Goal: Information Seeking & Learning: Learn about a topic

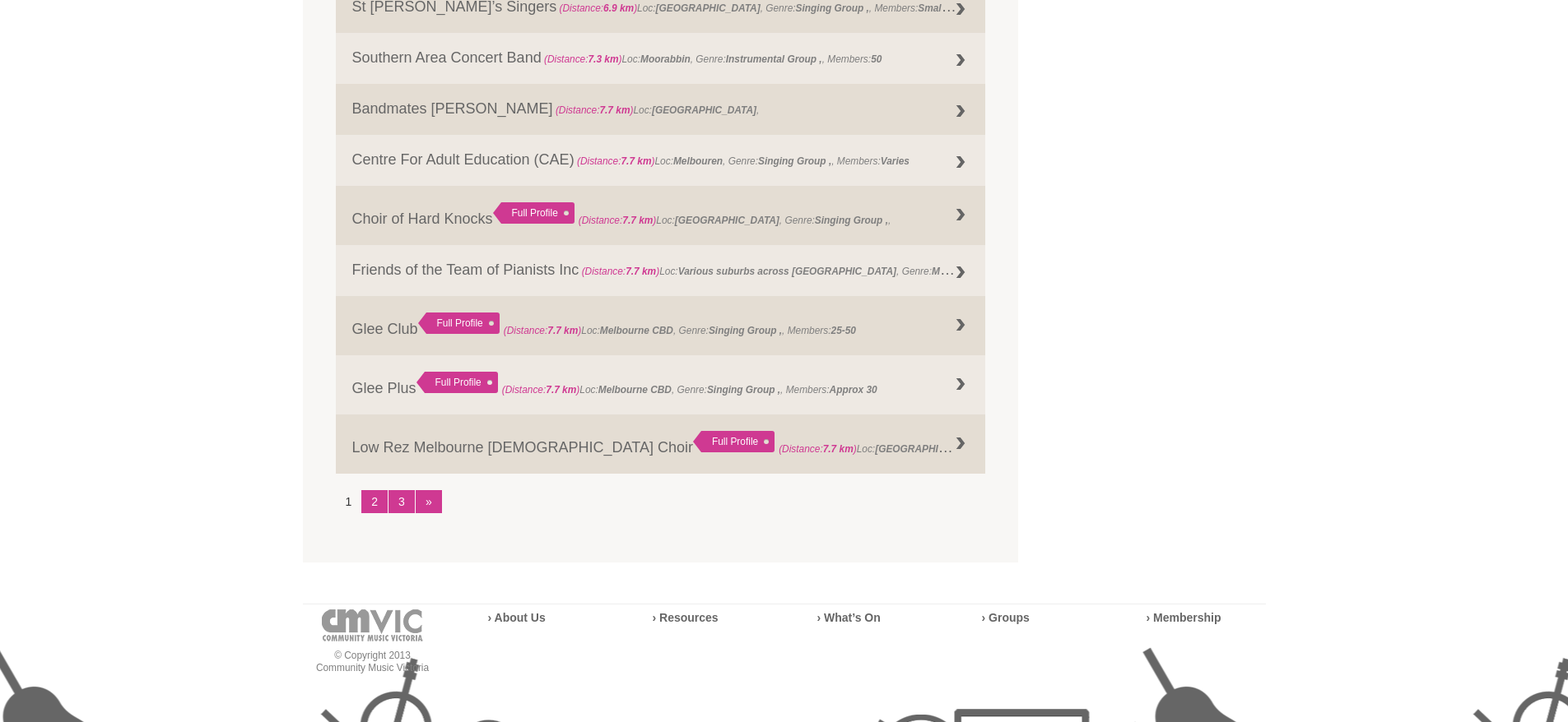
scroll to position [1728, 0]
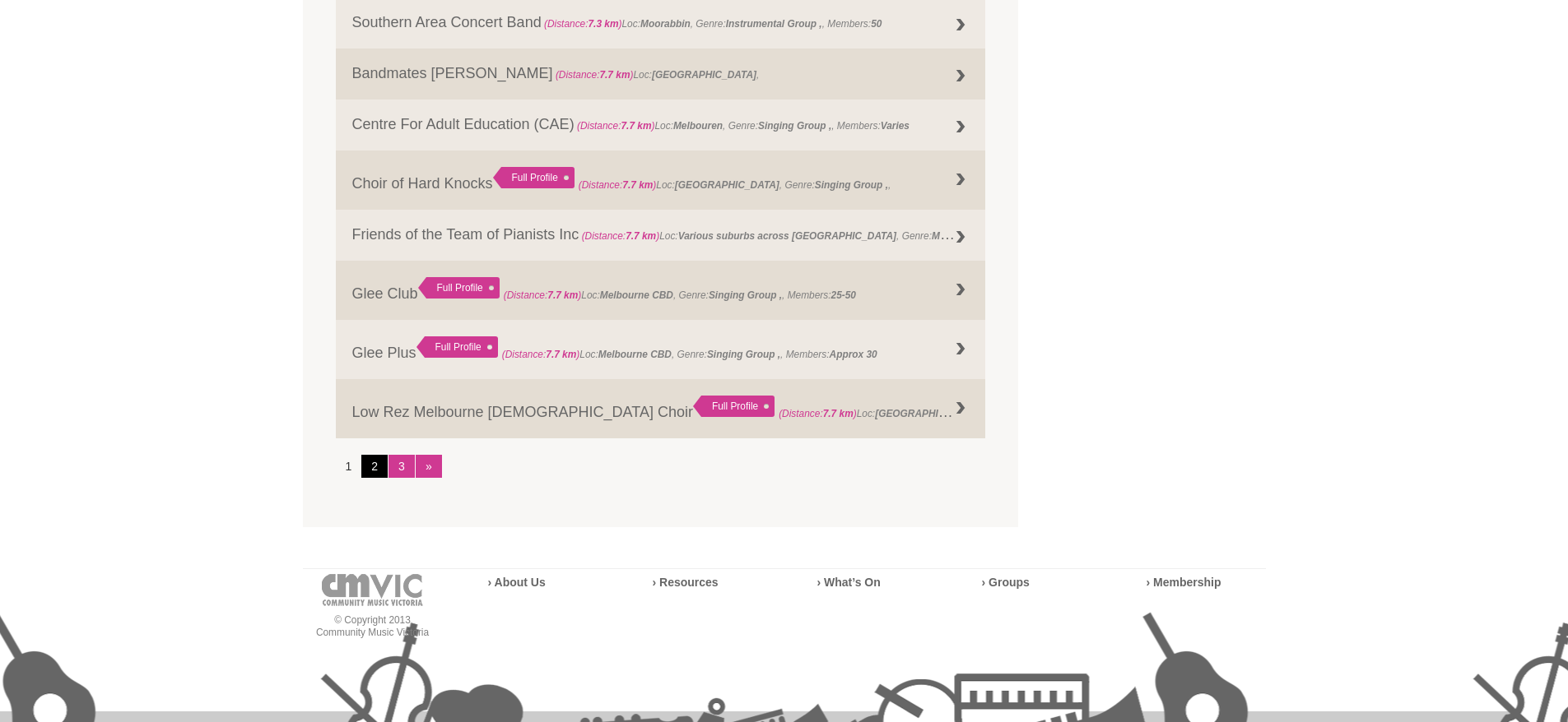
click at [373, 474] on link "2" at bounding box center [374, 466] width 26 height 23
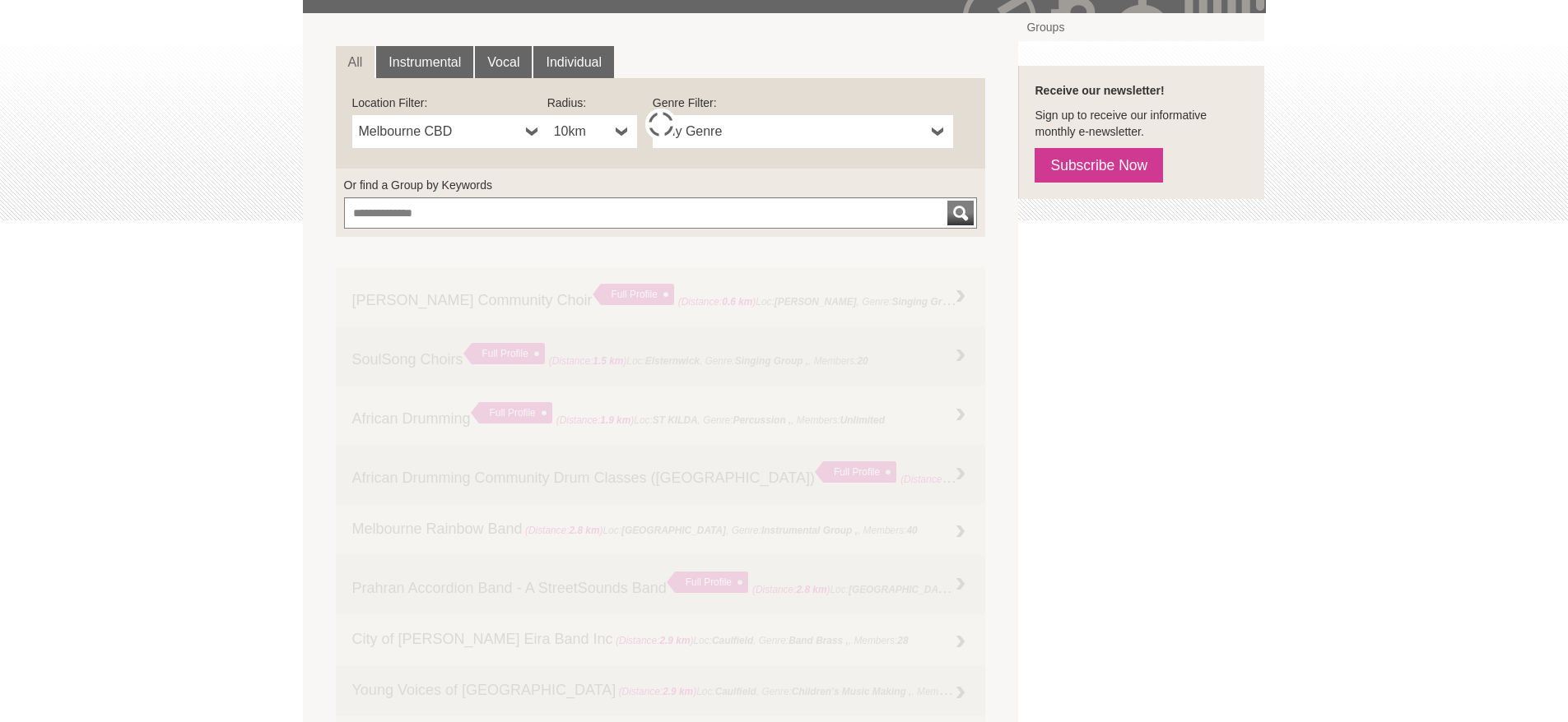
scroll to position [247, 0]
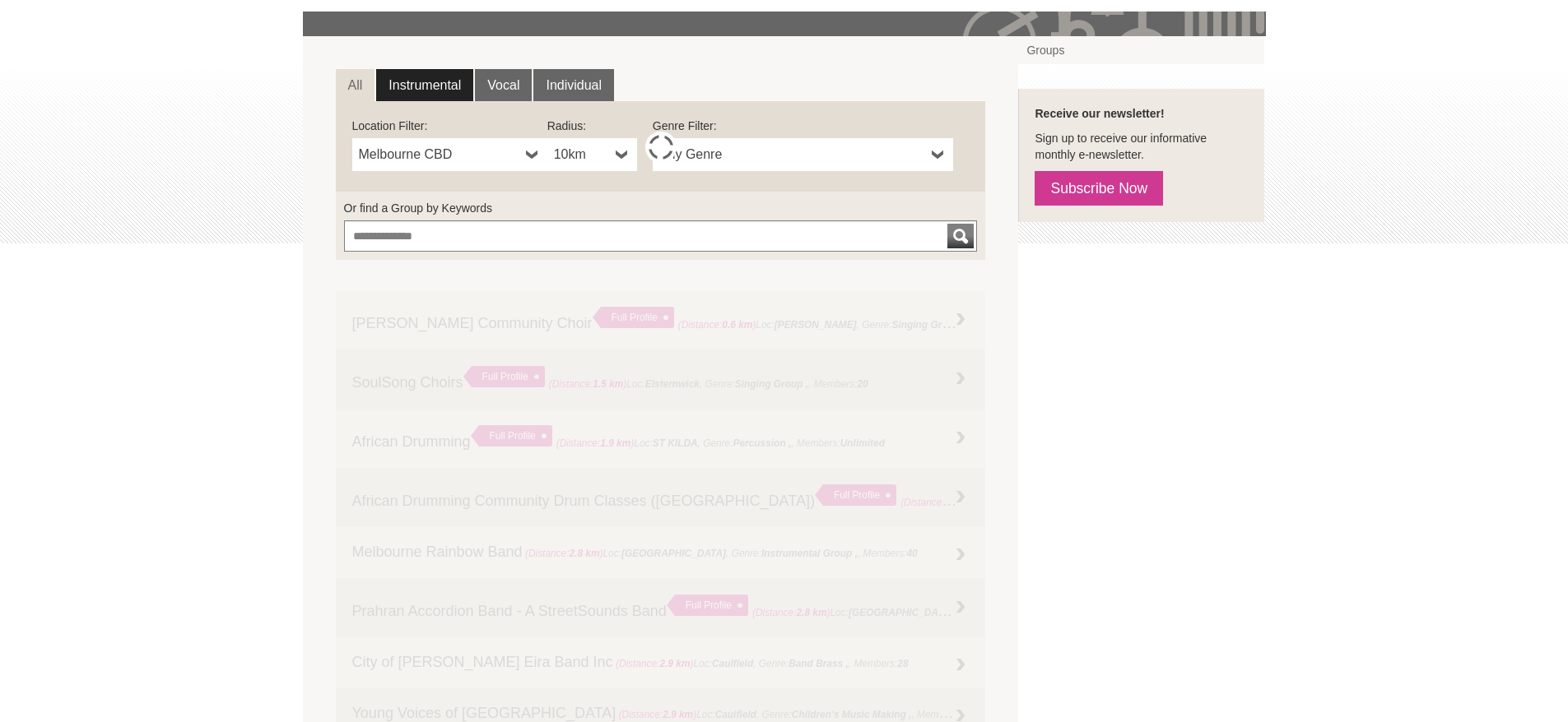
click at [454, 82] on link "Instrumental" at bounding box center [424, 85] width 97 height 33
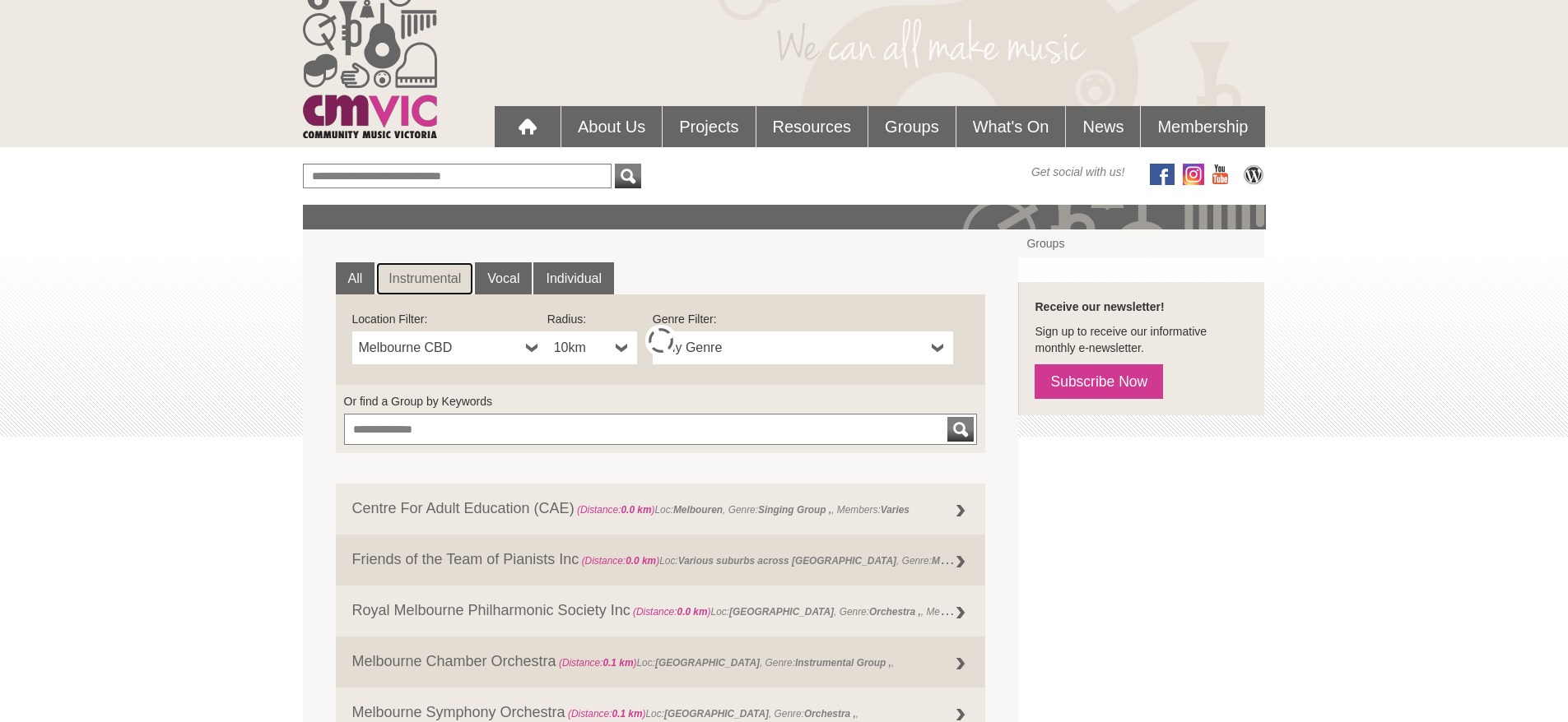
scroll to position [24, 0]
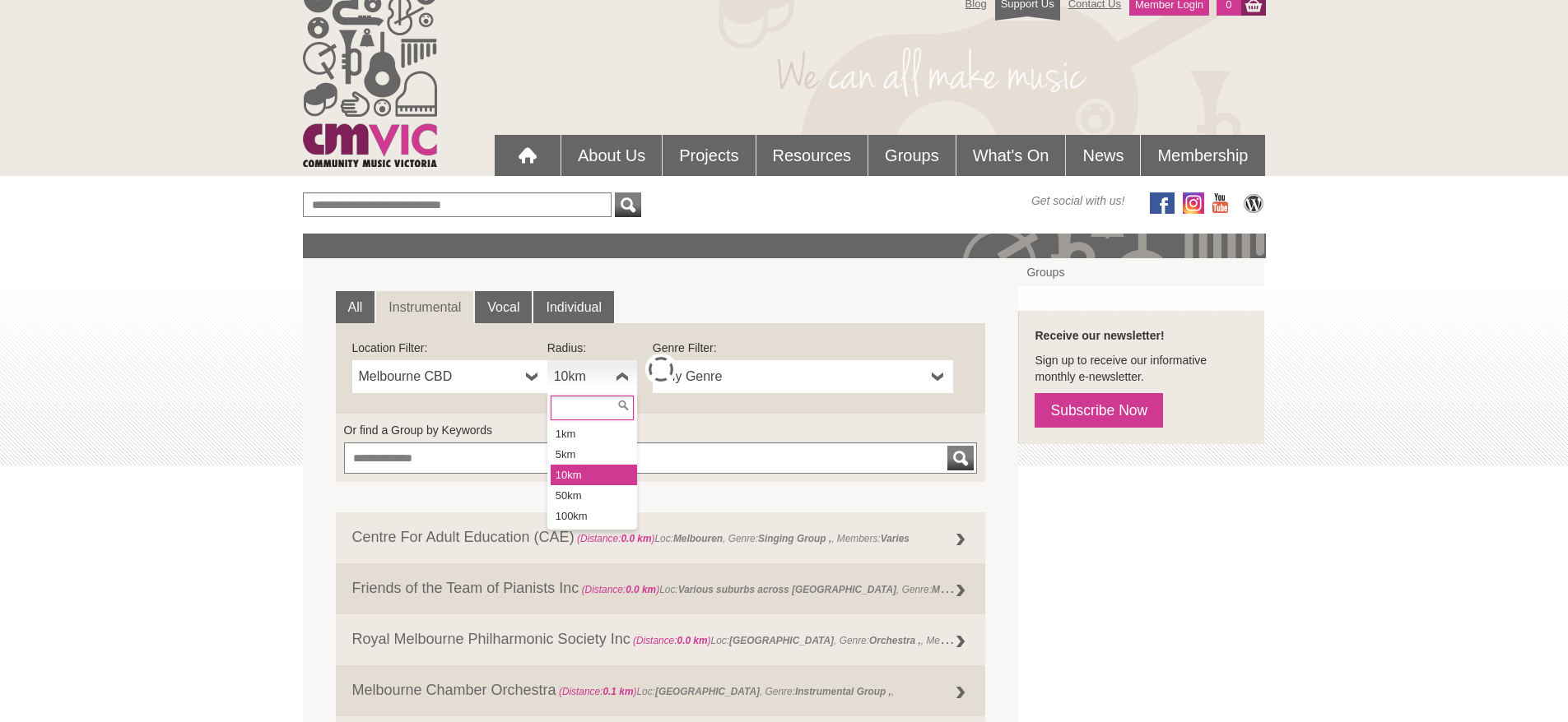
click at [623, 374] on b at bounding box center [623, 377] width 14 height 33
click at [580, 514] on li "100km" at bounding box center [594, 516] width 86 height 20
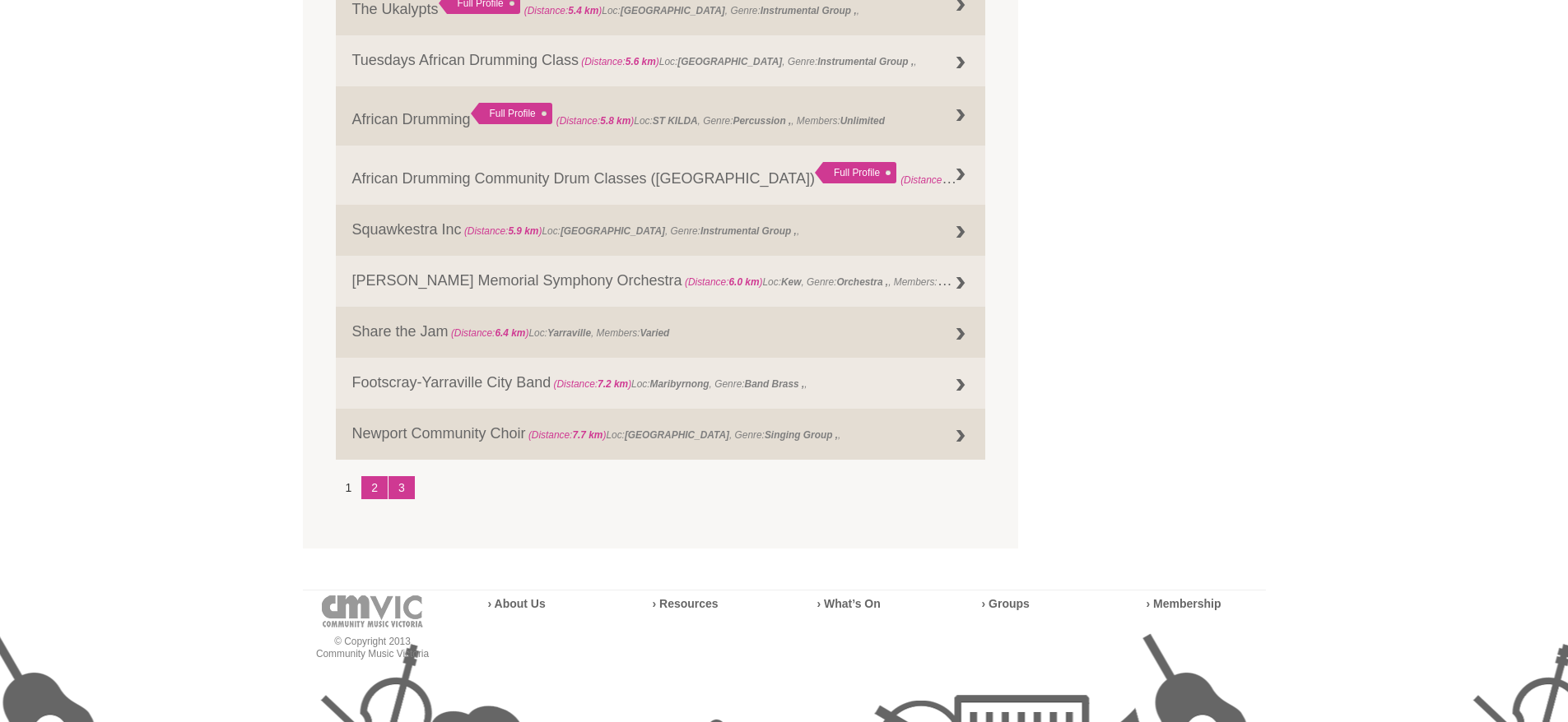
scroll to position [1670, 0]
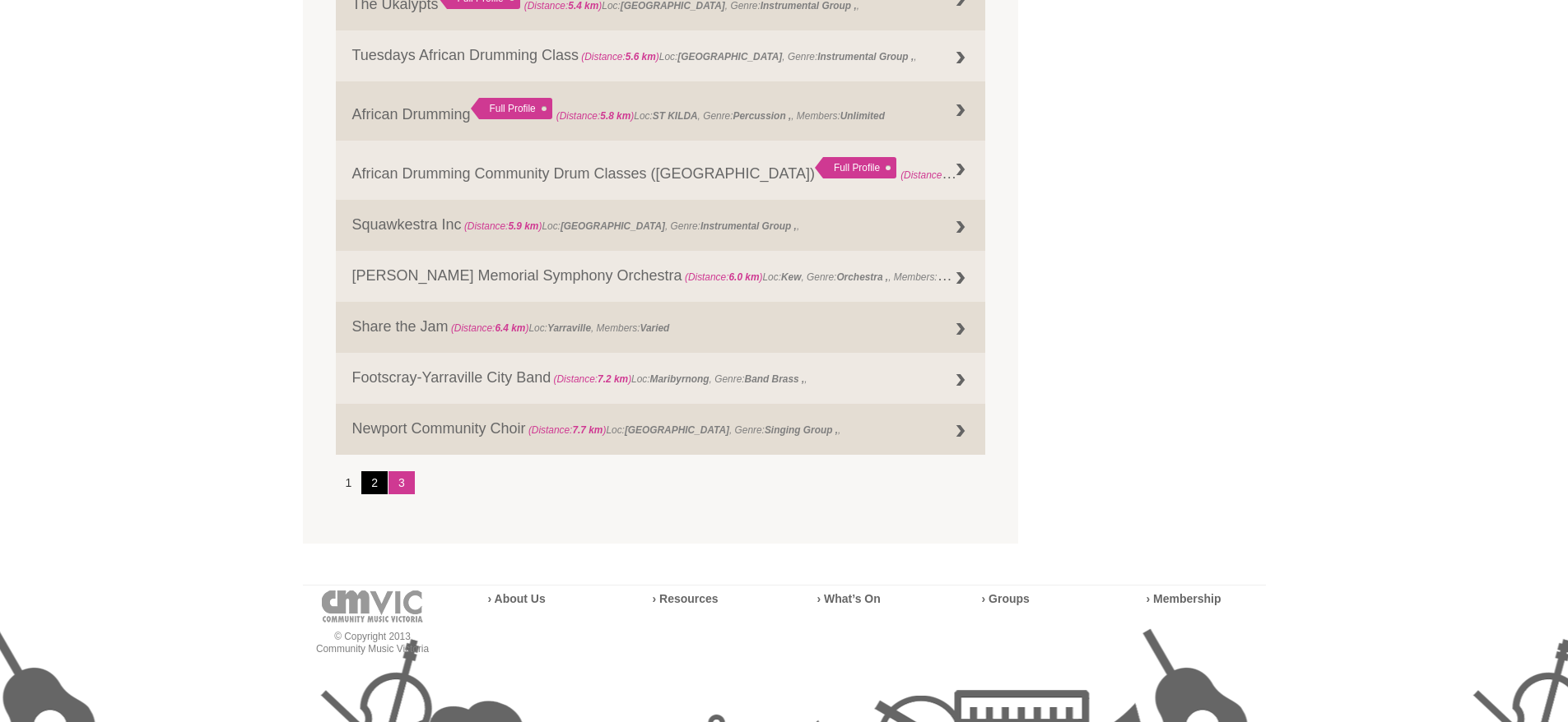
click at [377, 485] on link "2" at bounding box center [374, 482] width 26 height 23
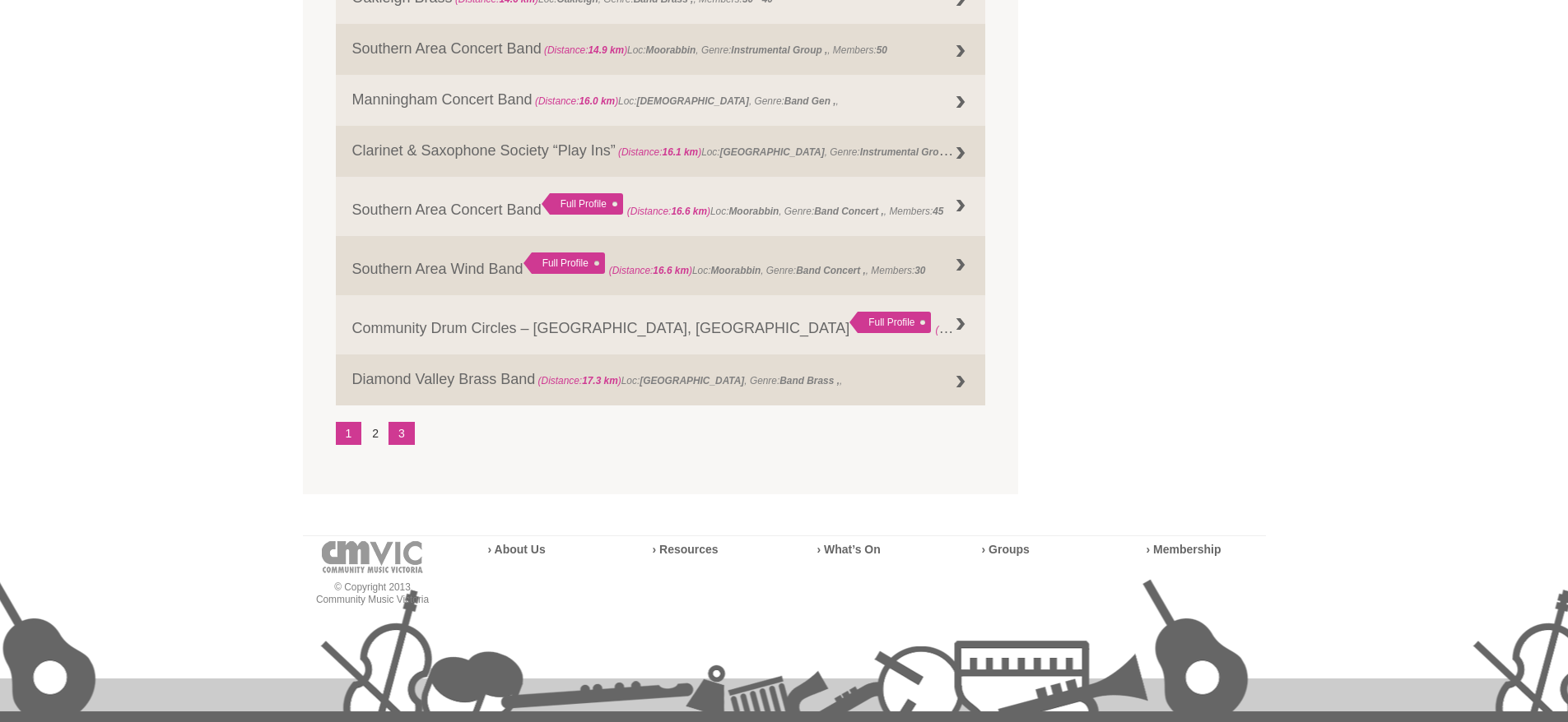
scroll to position [1752, 0]
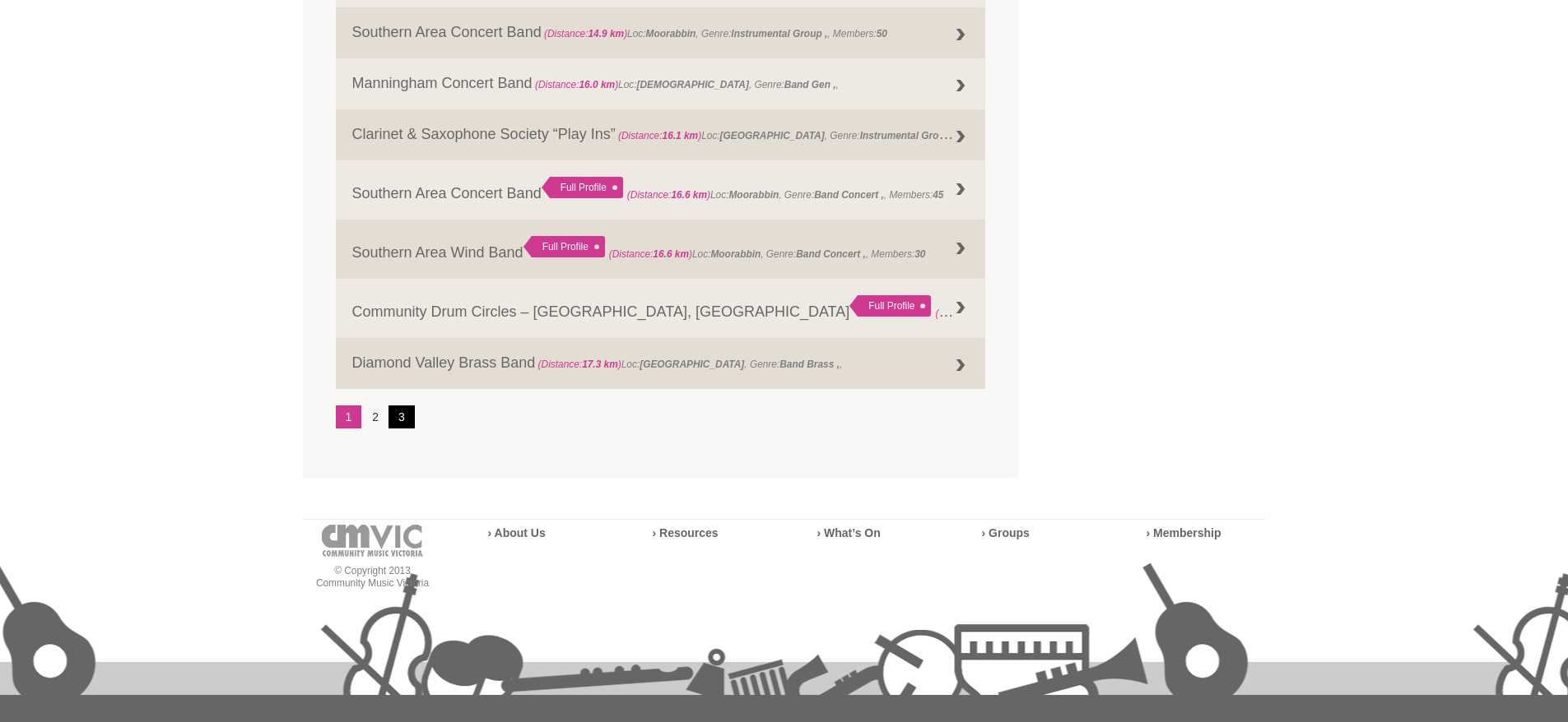
click at [397, 416] on link "3" at bounding box center [401, 416] width 26 height 23
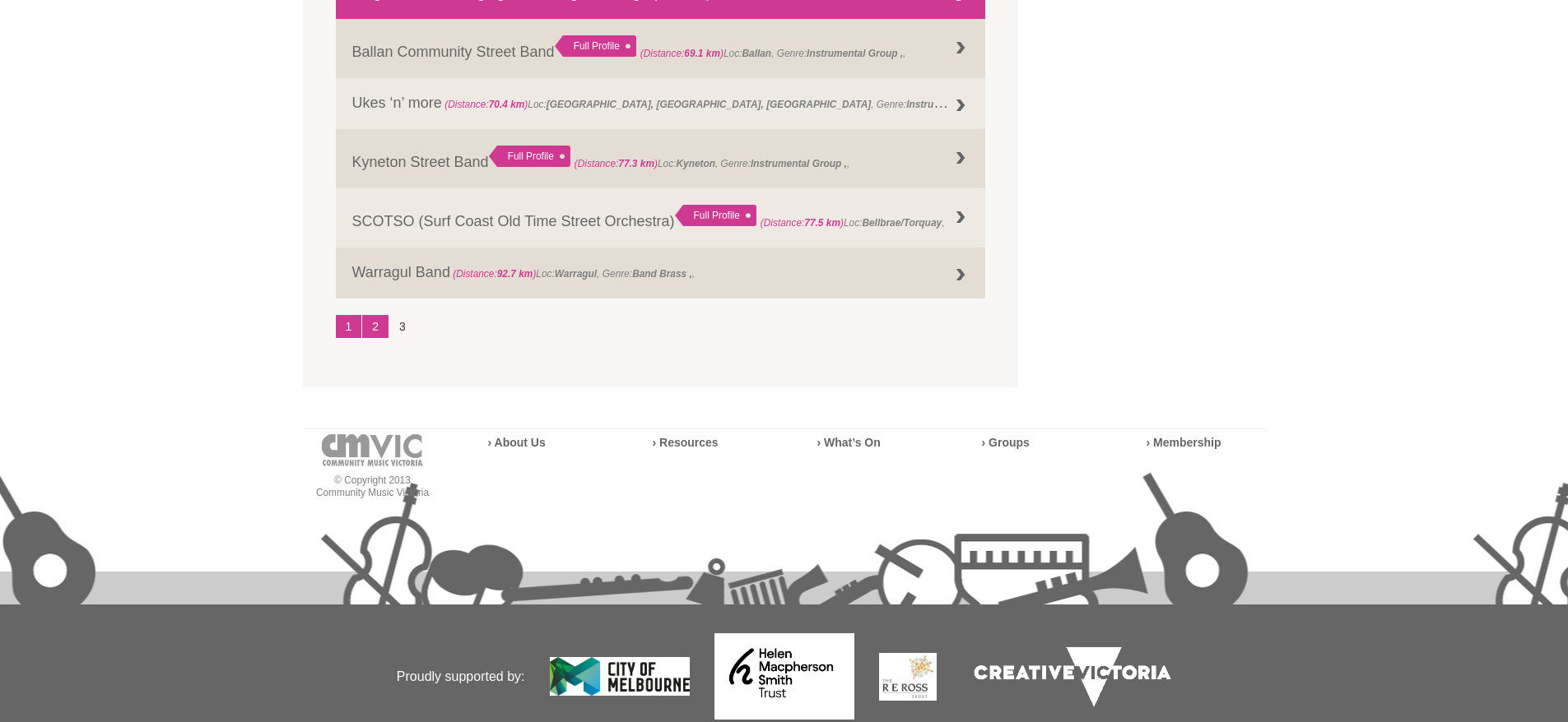
scroll to position [1731, 0]
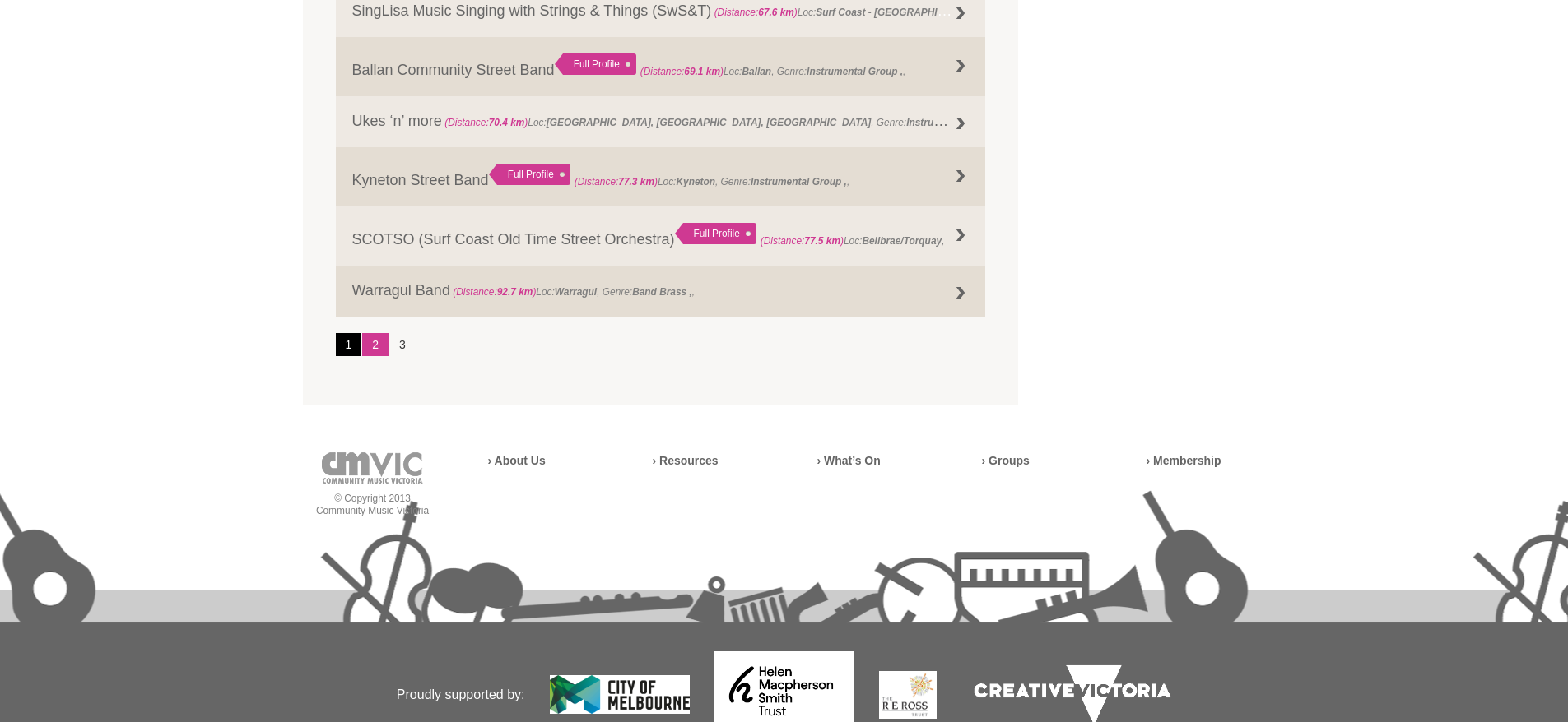
click at [340, 342] on link "1" at bounding box center [349, 345] width 26 height 23
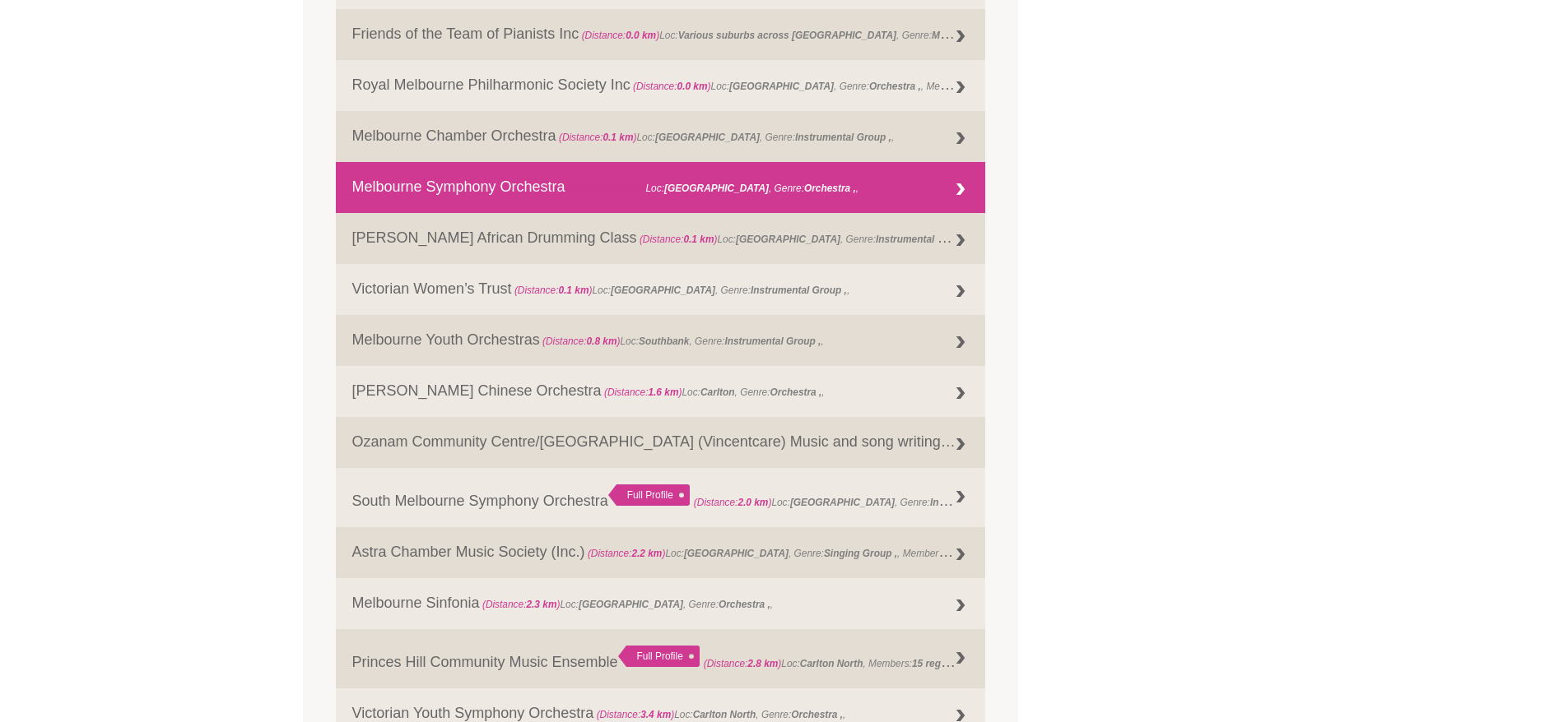
scroll to position [661, 0]
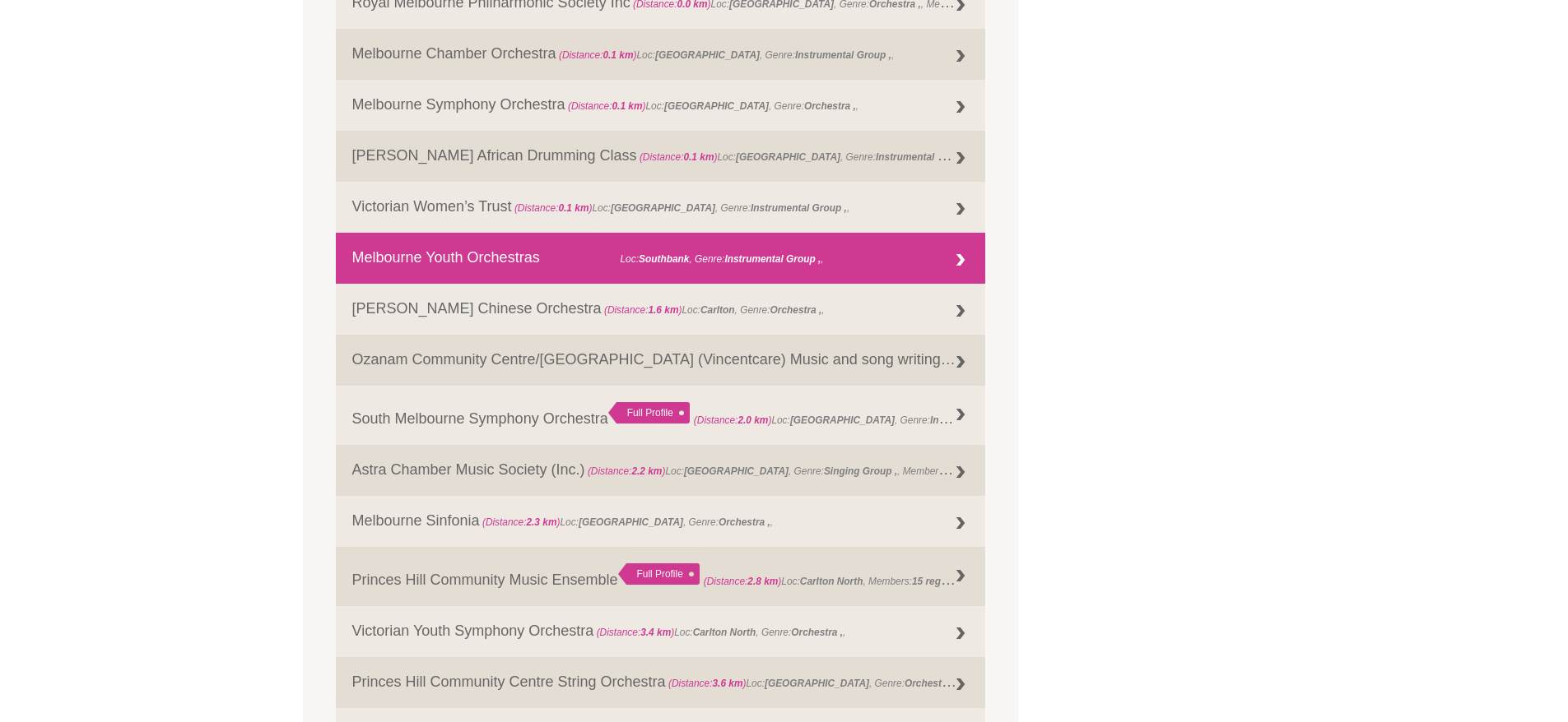
click at [499, 252] on link "Melbourne Youth Orchestras (Distance: 0.8 km ) Loc: Southbank , Genre: Instrume…" at bounding box center [662, 258] width 651 height 51
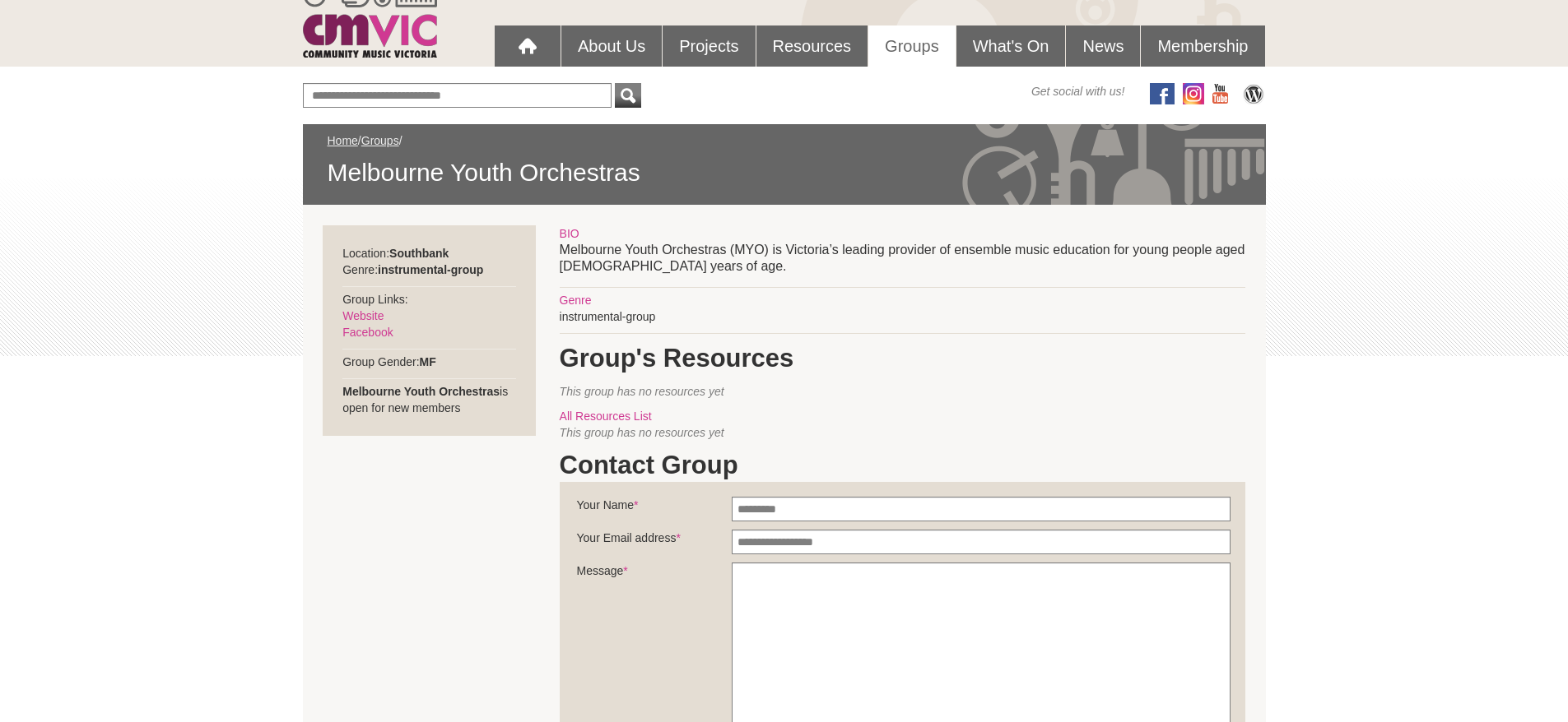
scroll to position [247, 0]
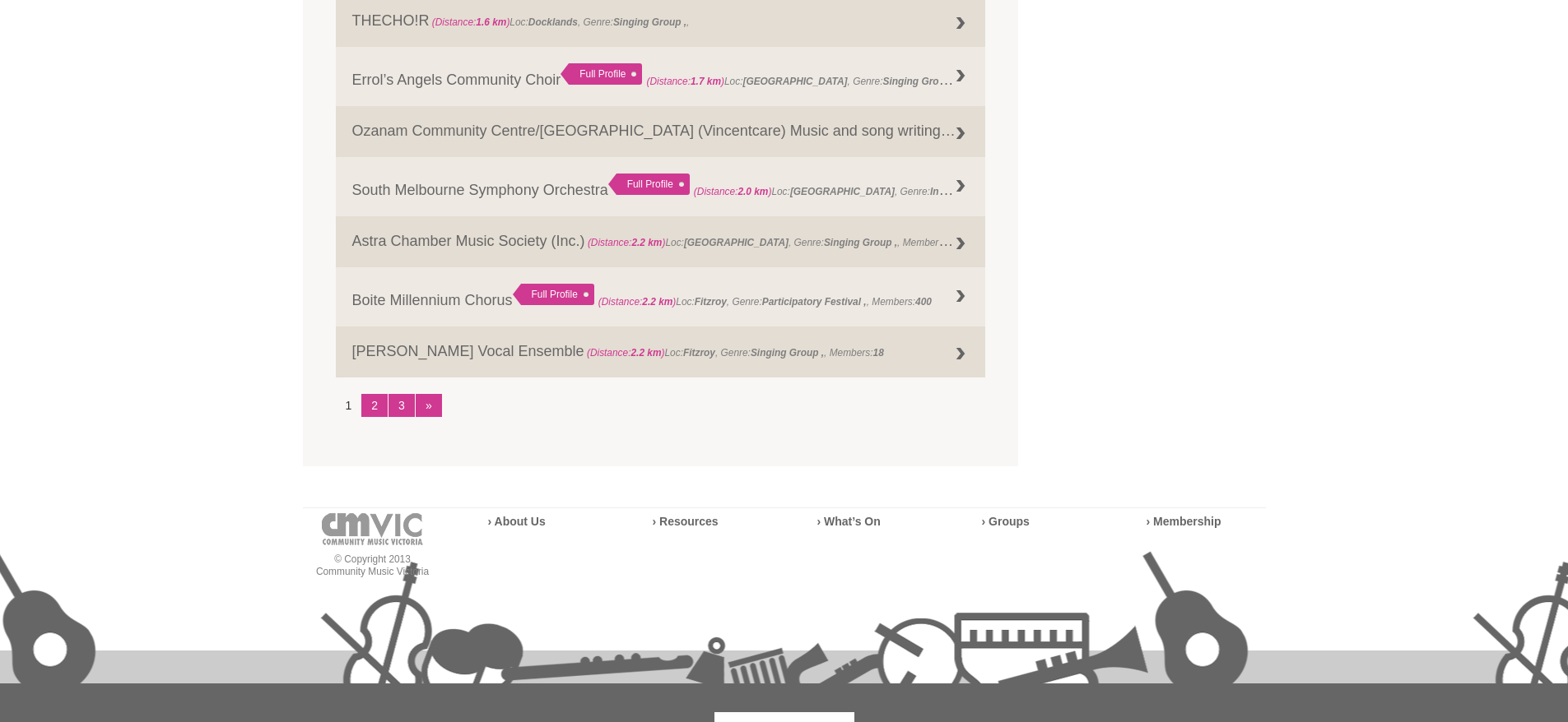
scroll to position [2129, 0]
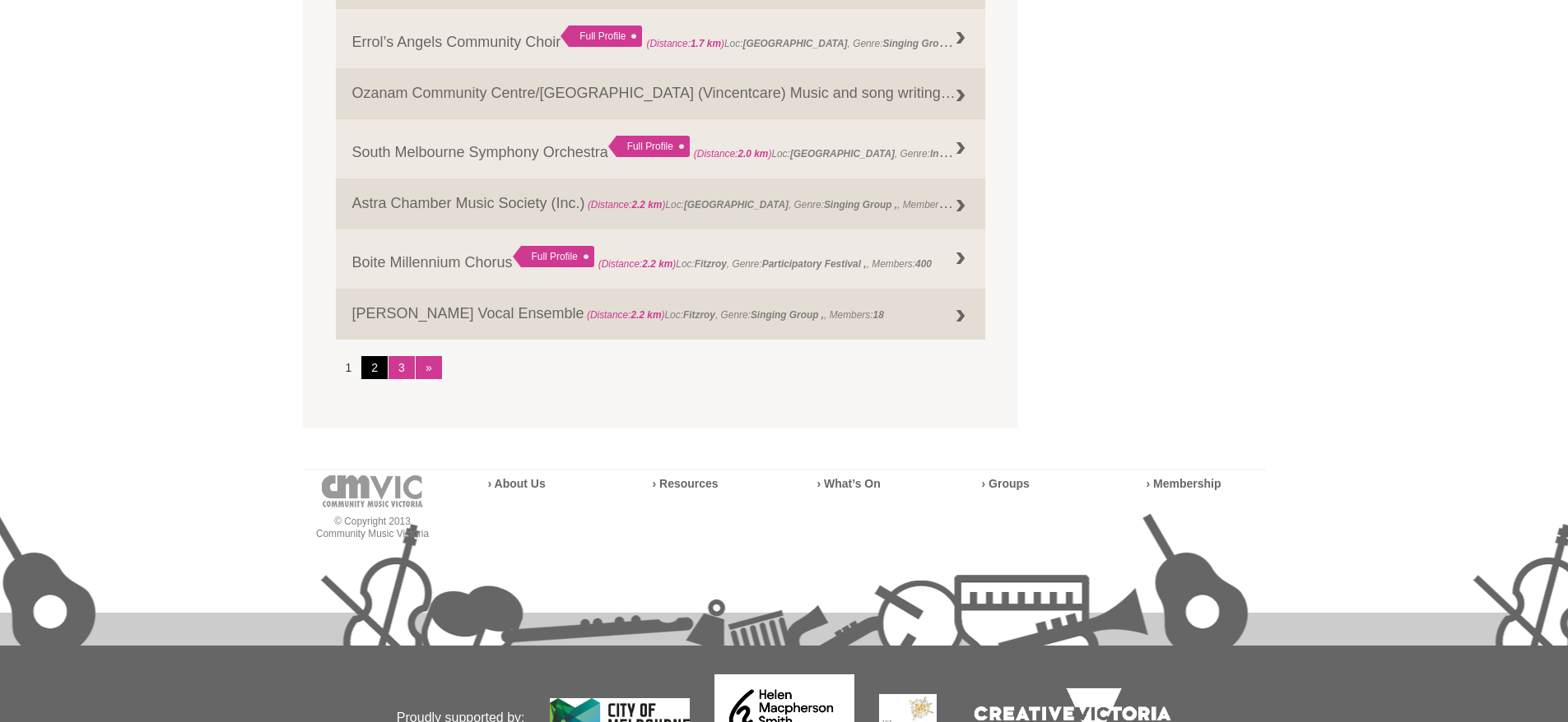
click at [368, 367] on link "2" at bounding box center [374, 367] width 26 height 23
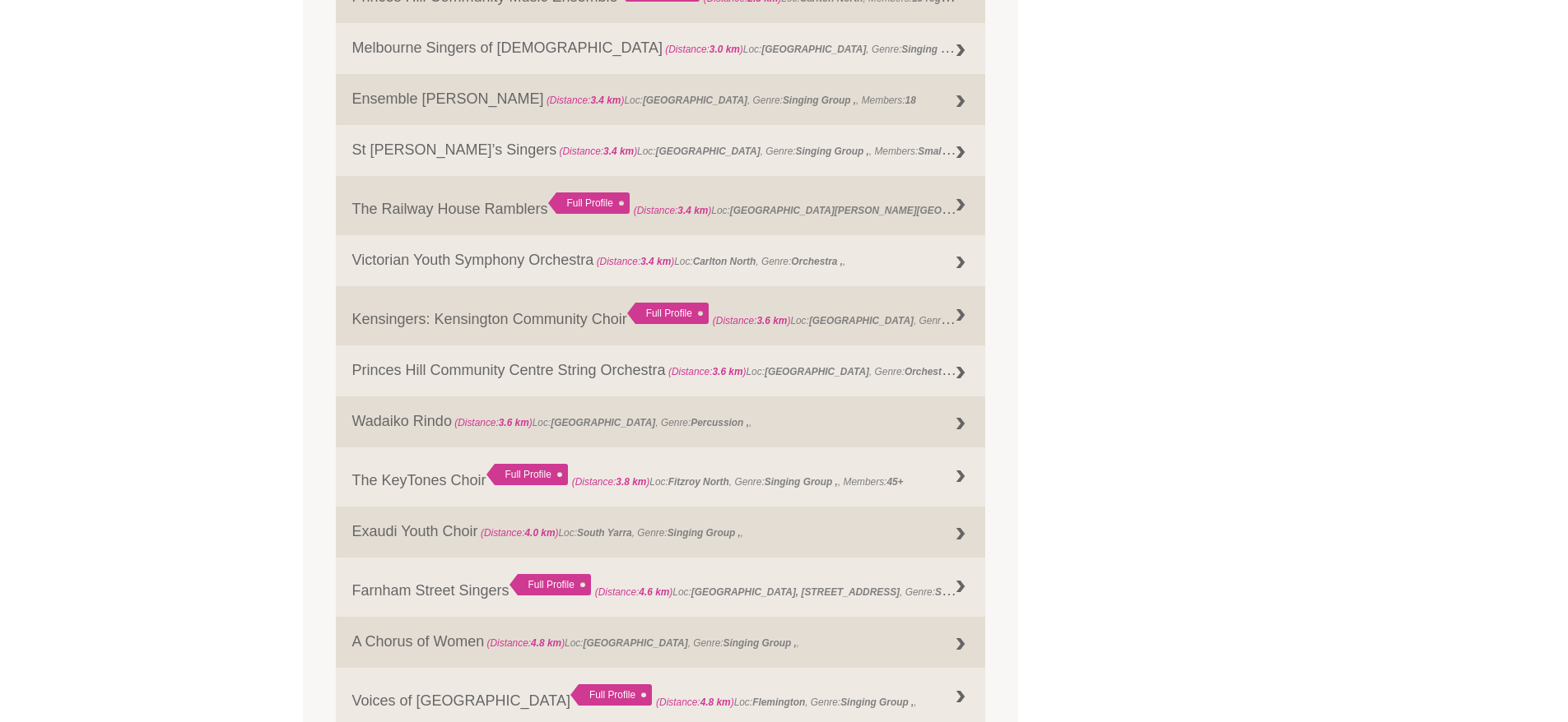
scroll to position [1060, 0]
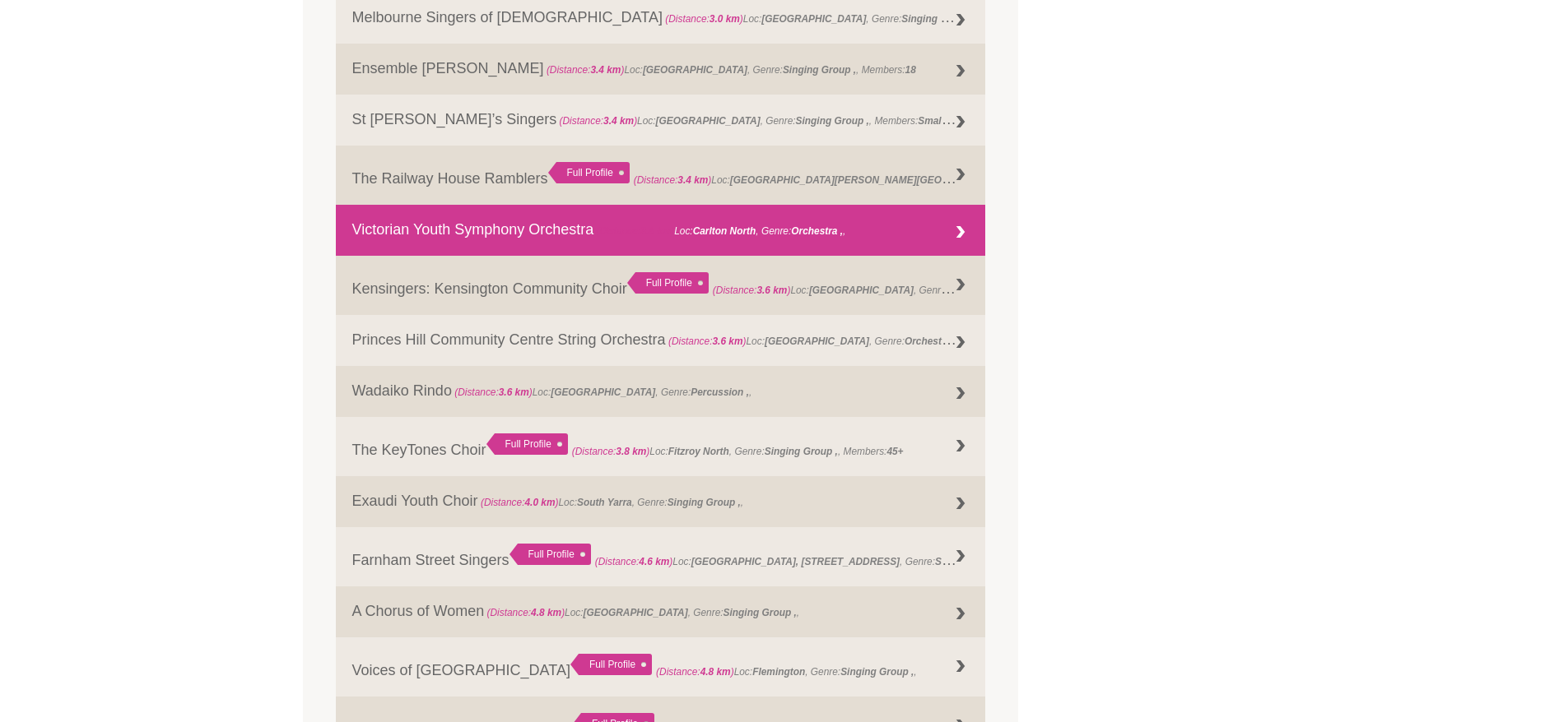
click at [525, 236] on link "Victorian Youth Symphony Orchestra (Distance: 3.4 km ) Loc: Carlton North , Gen…" at bounding box center [662, 231] width 651 height 51
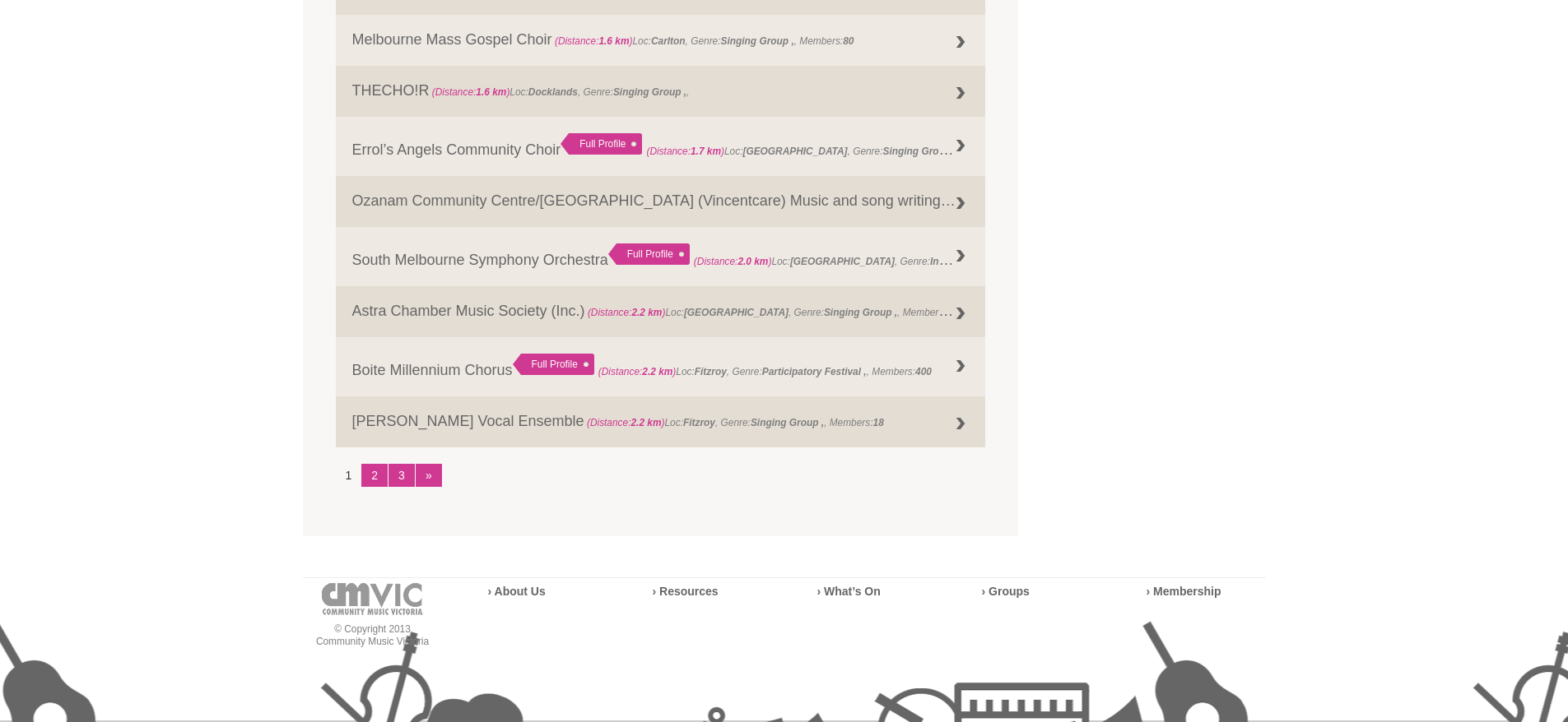
scroll to position [2047, 0]
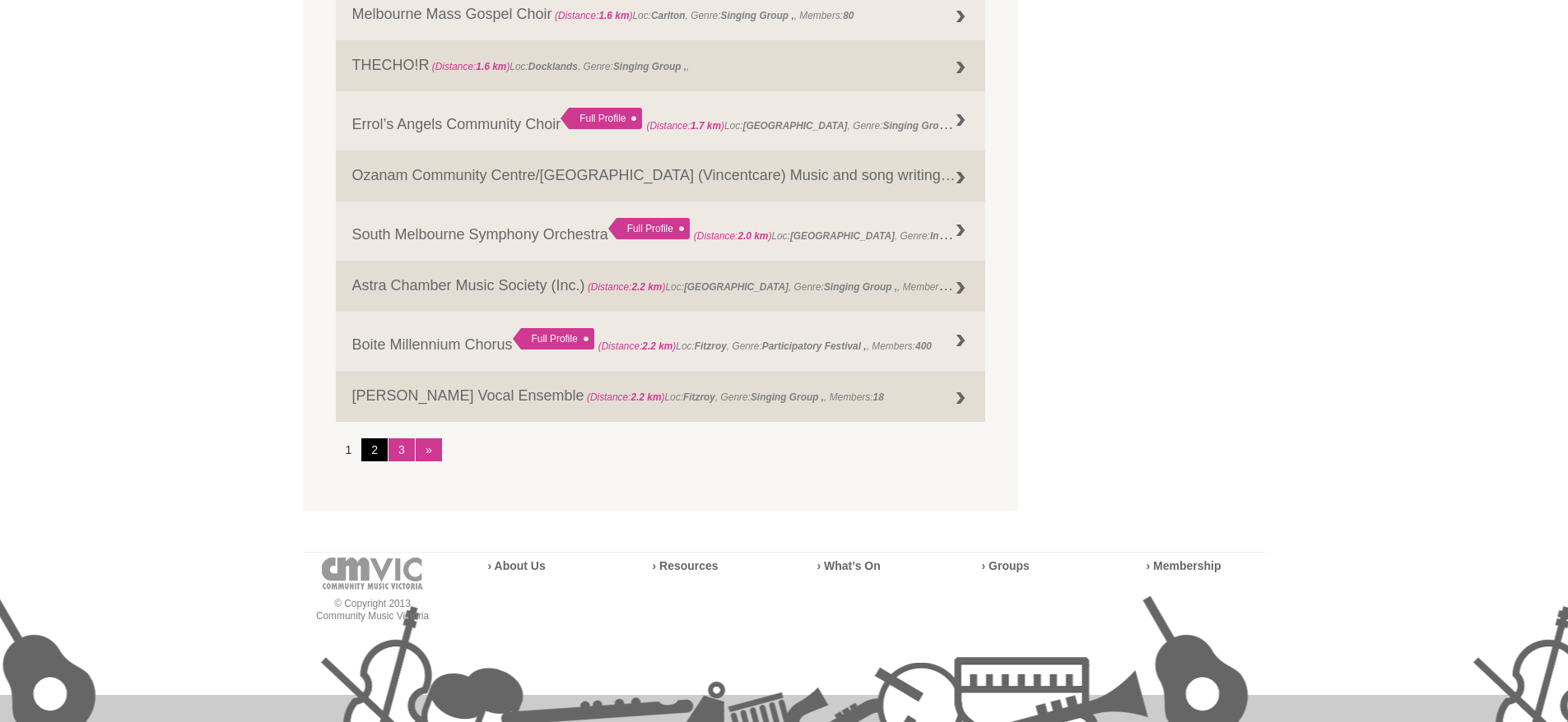
click at [377, 454] on link "2" at bounding box center [374, 449] width 26 height 23
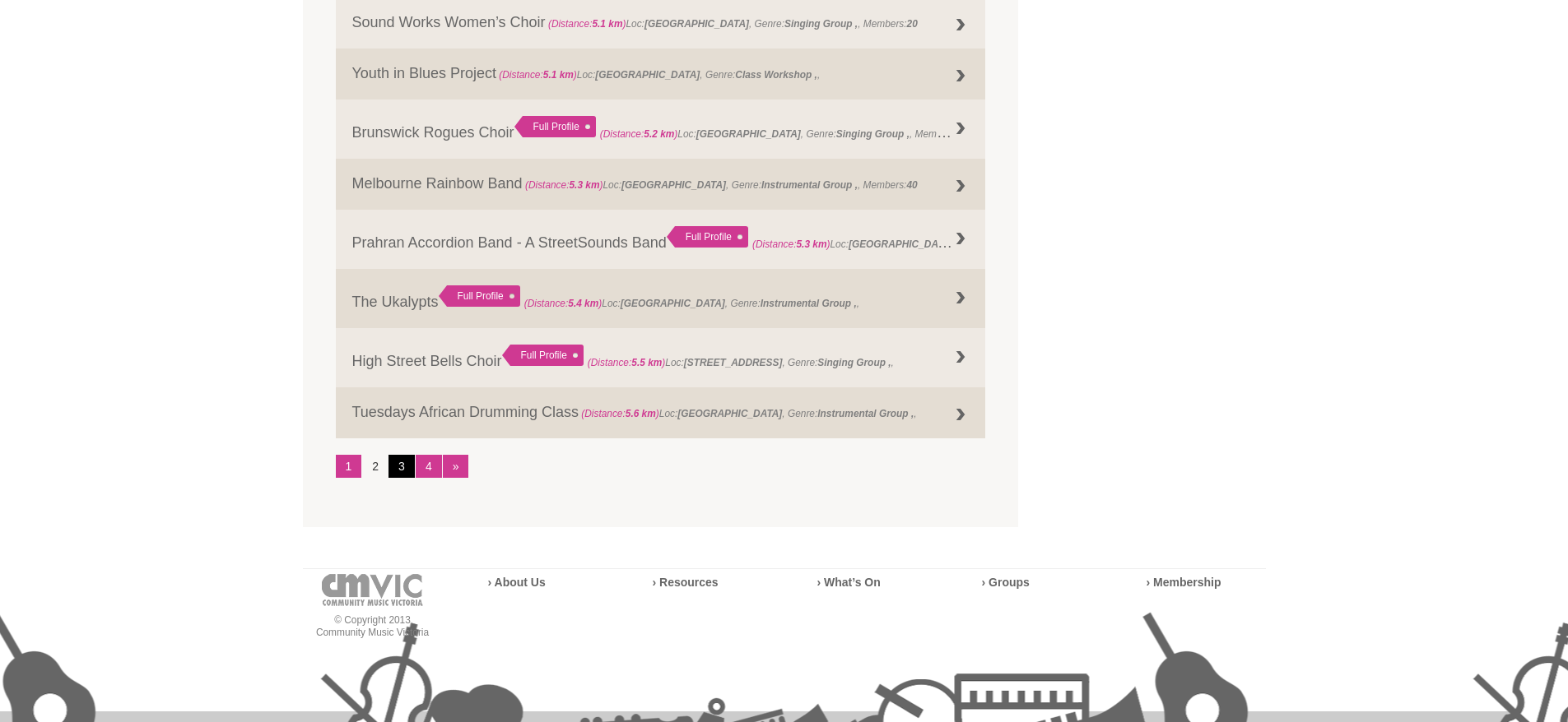
click at [395, 464] on link "3" at bounding box center [401, 466] width 26 height 23
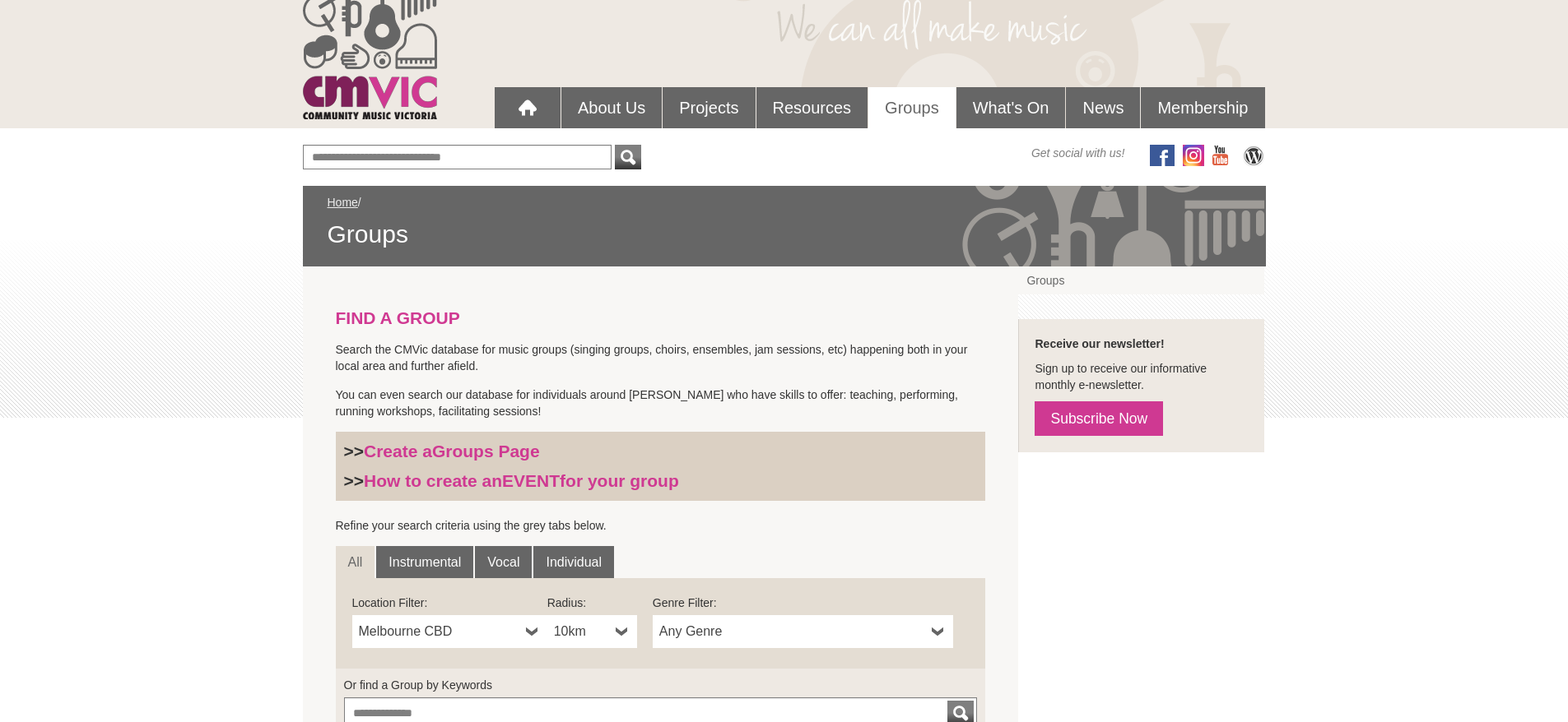
scroll to position [0, 0]
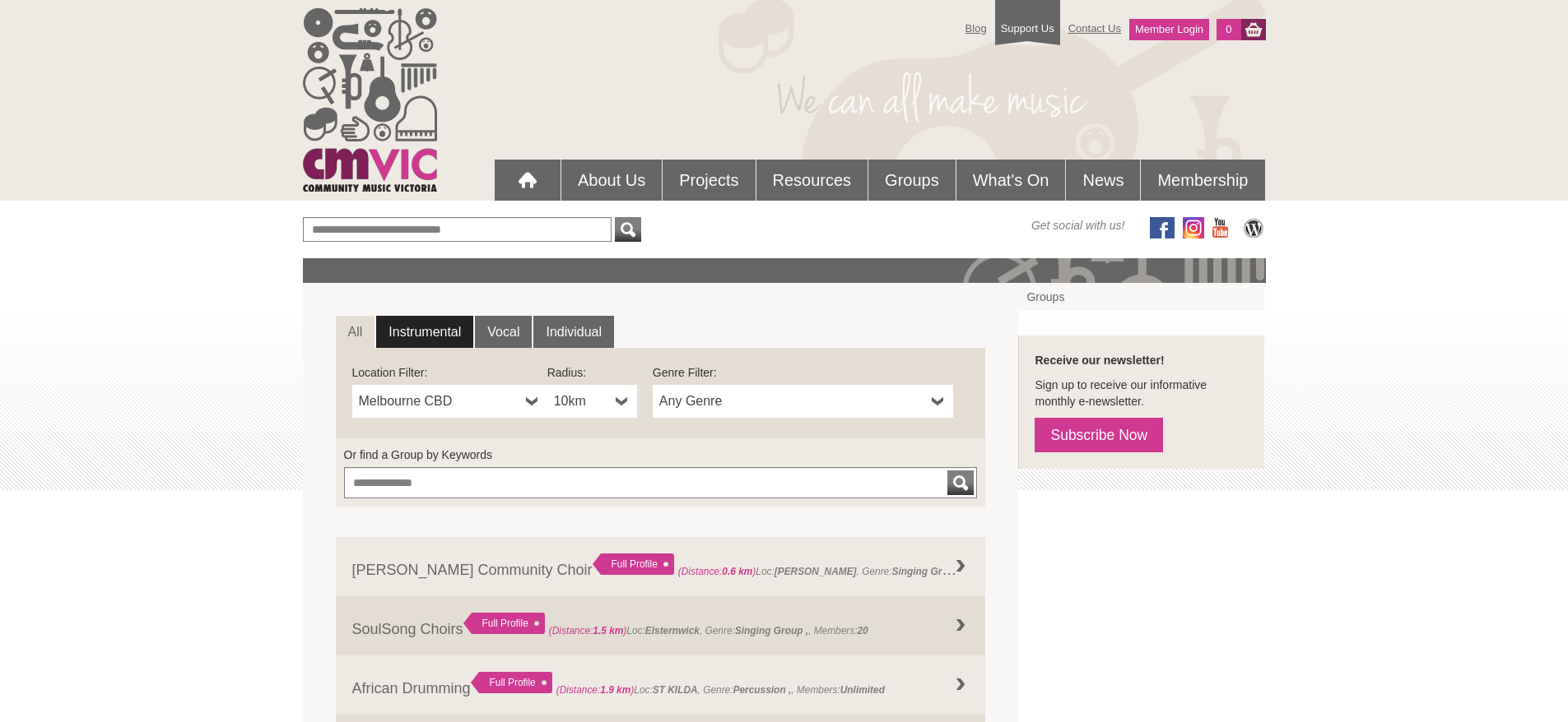
click at [453, 332] on link "Instrumental" at bounding box center [424, 332] width 97 height 33
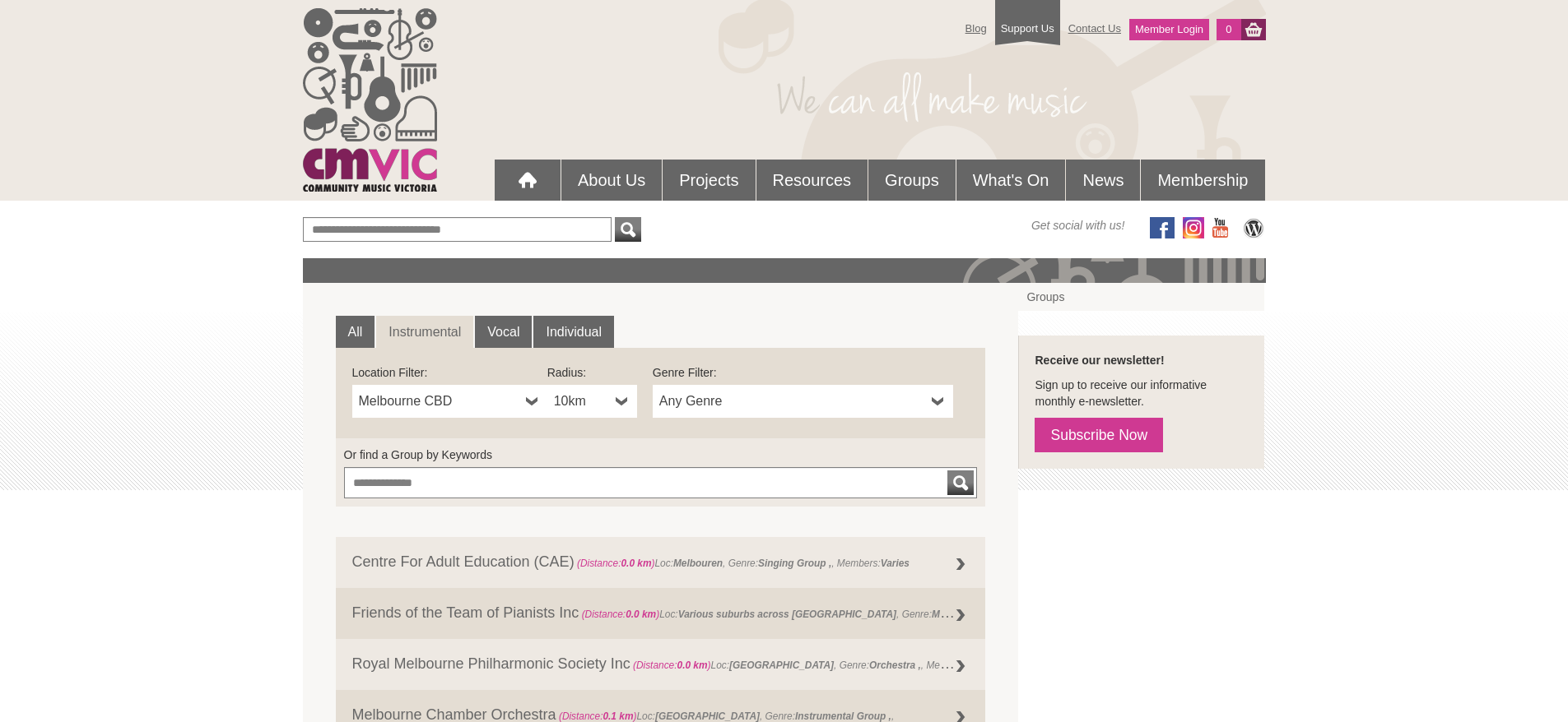
click at [623, 400] on b at bounding box center [623, 401] width 14 height 33
click at [602, 537] on li "100km" at bounding box center [594, 540] width 86 height 20
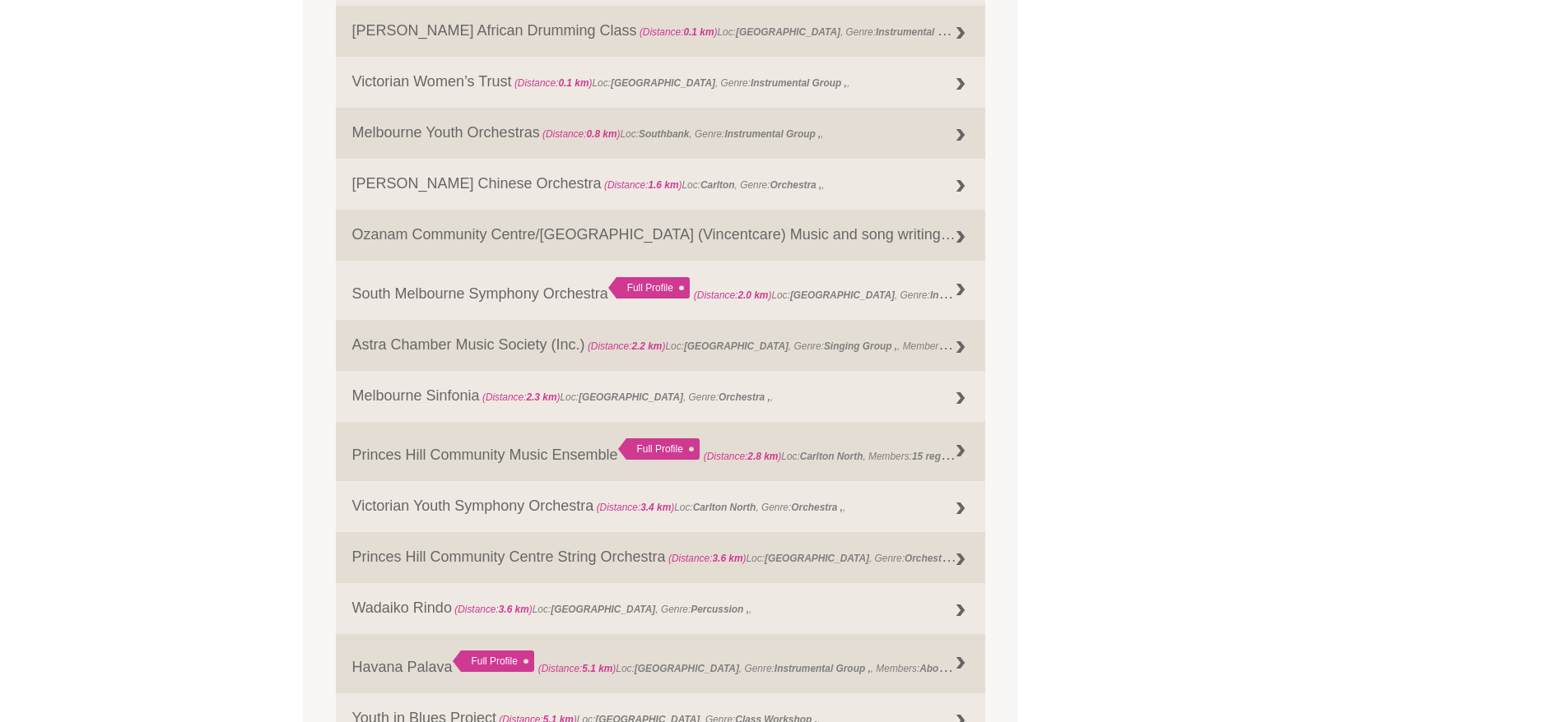
scroll to position [822, 0]
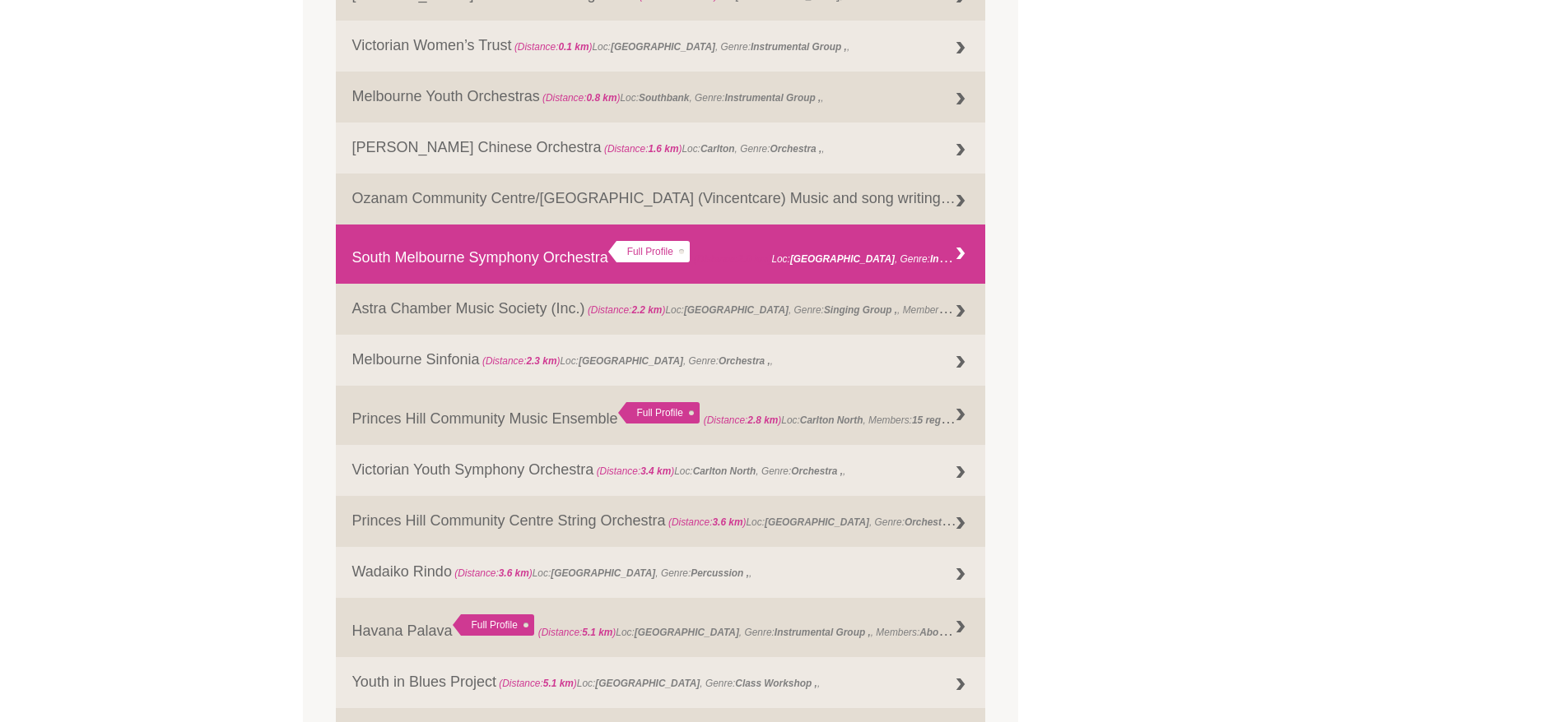
click at [569, 263] on link "South Melbourne Symphony Orchestra Full Profile (Distance: 2.0 km ) Loc: South …" at bounding box center [662, 254] width 651 height 59
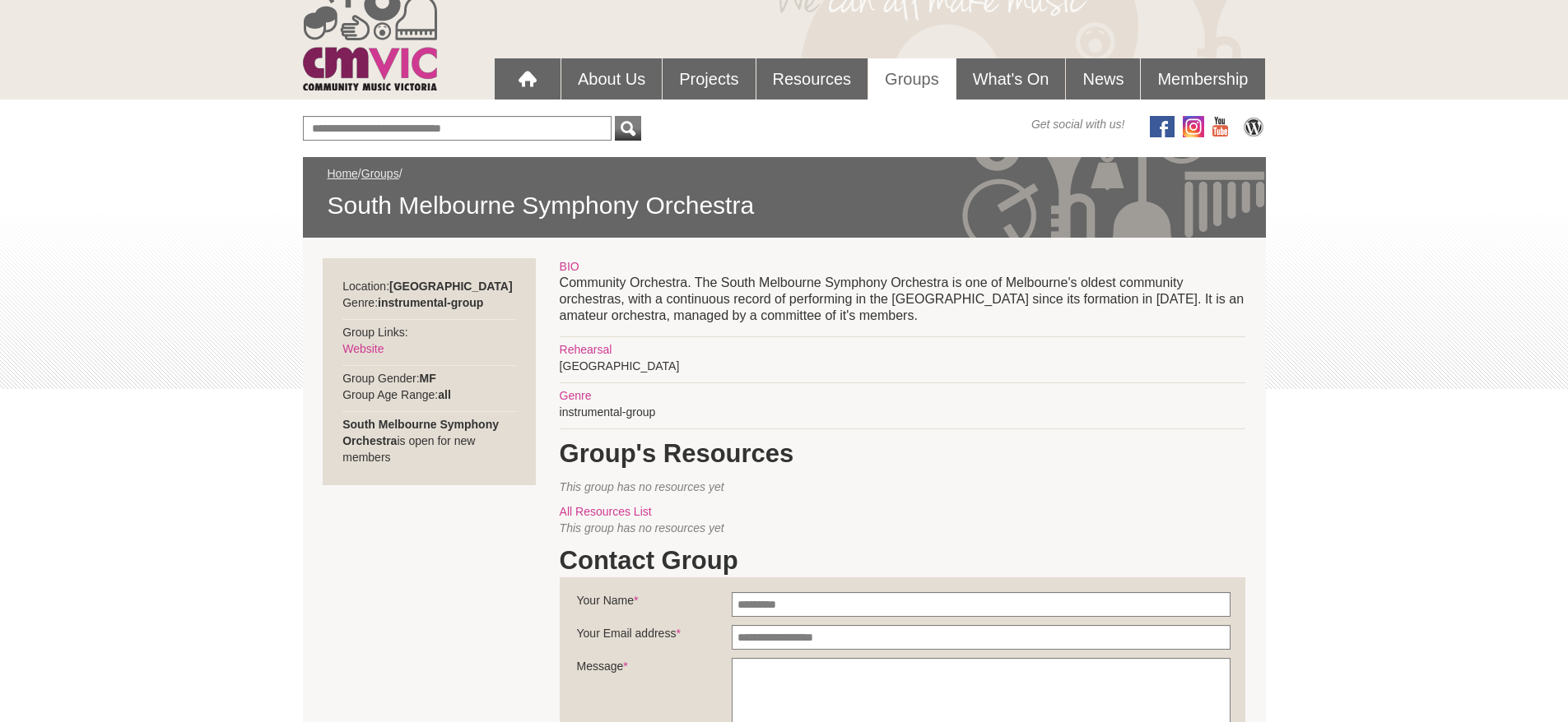
scroll to position [22, 0]
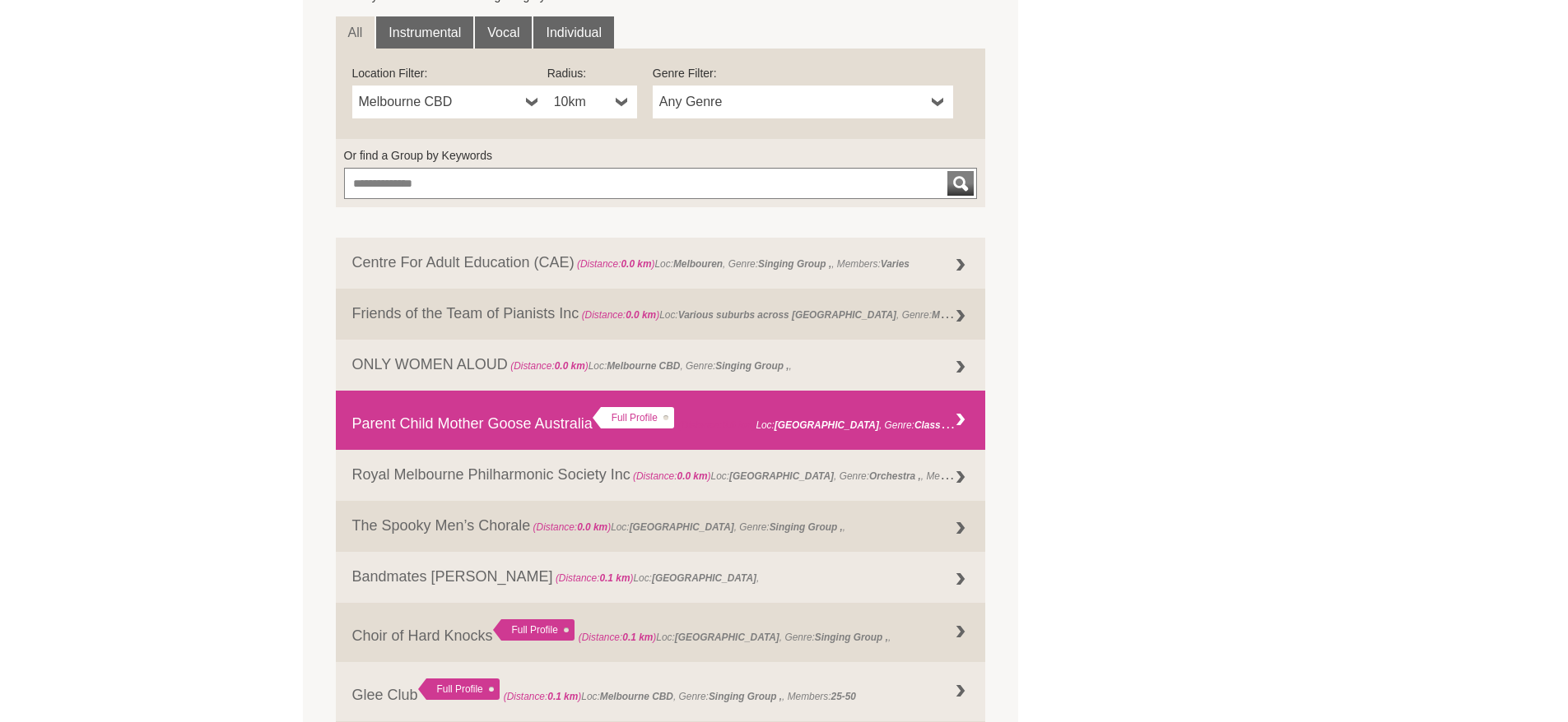
scroll to position [566, 0]
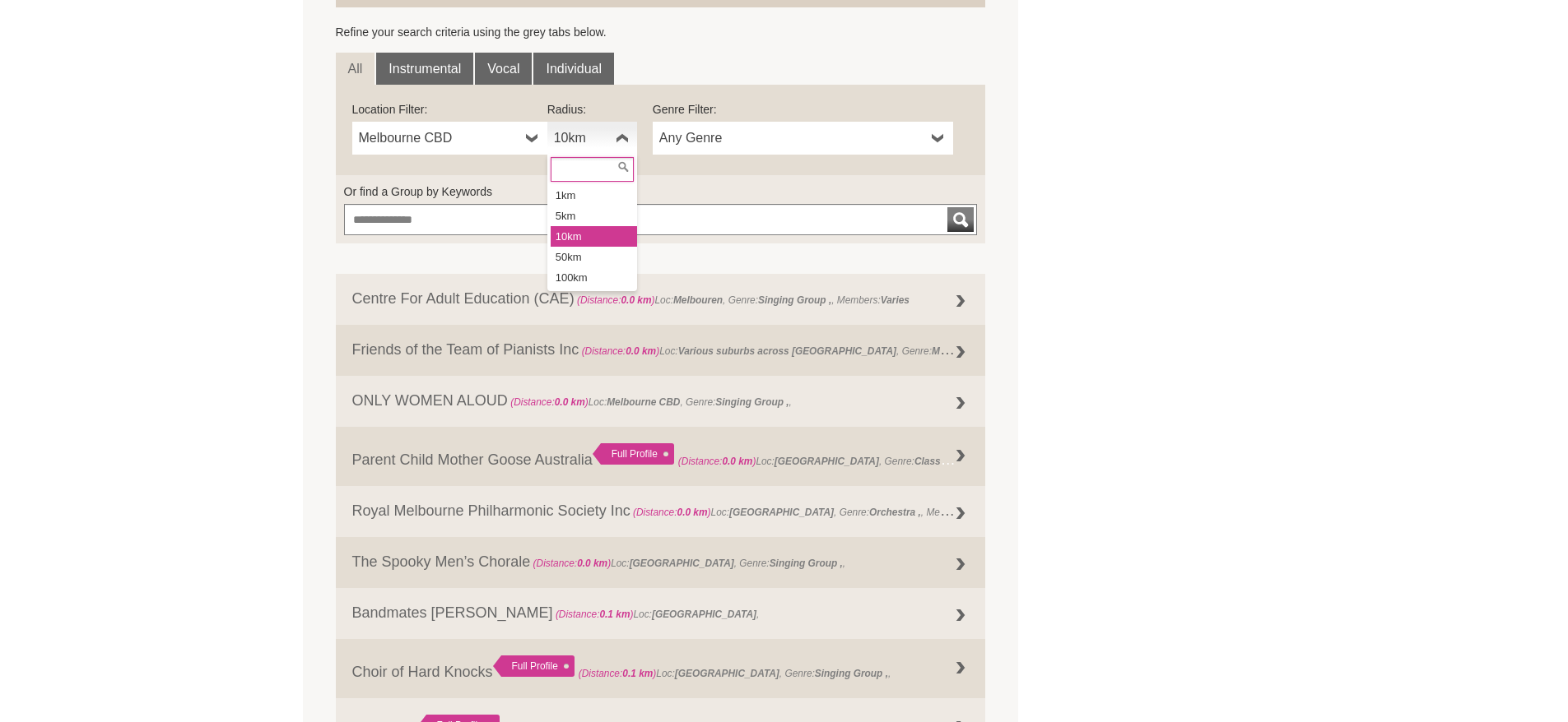
click at [624, 134] on b at bounding box center [623, 138] width 14 height 33
click at [586, 275] on li "100km" at bounding box center [594, 278] width 86 height 20
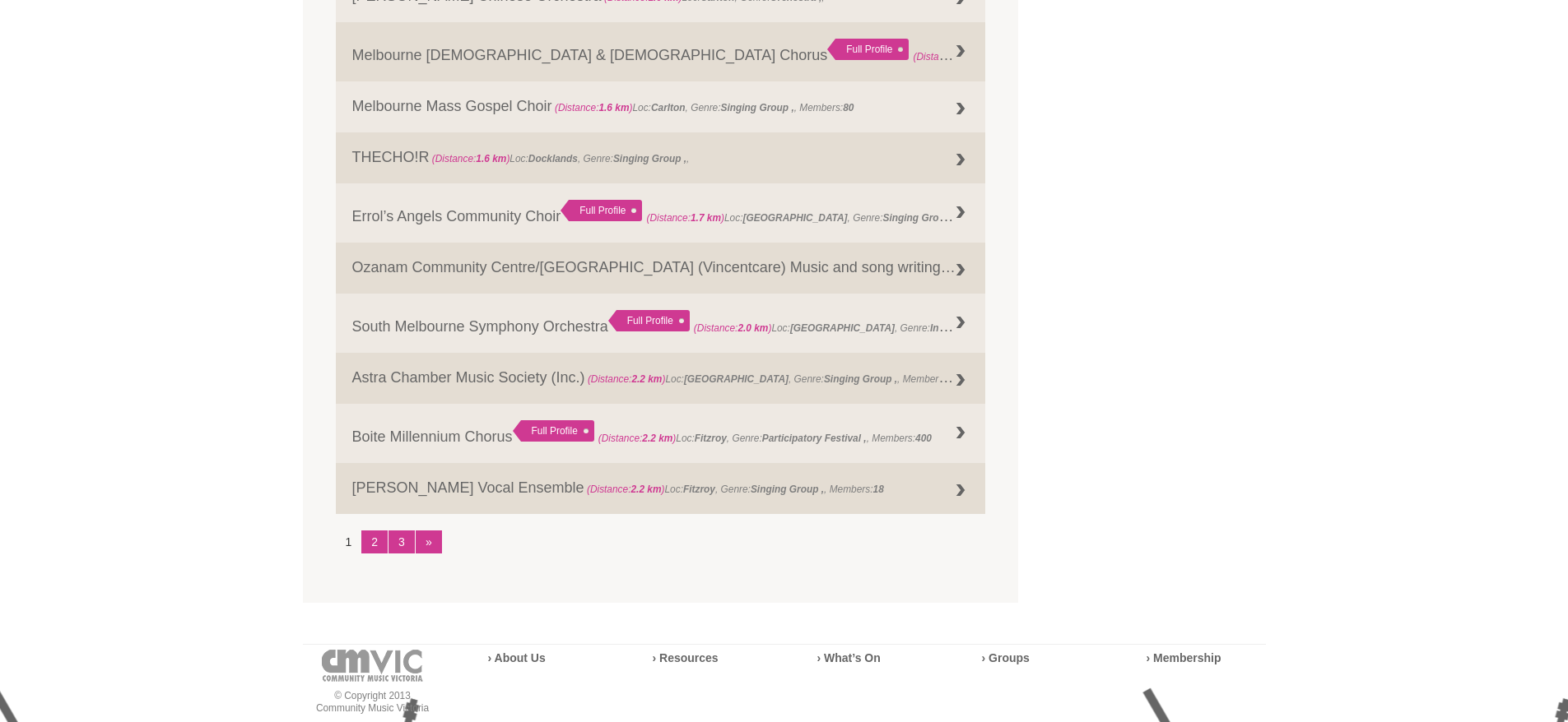
scroll to position [1965, 0]
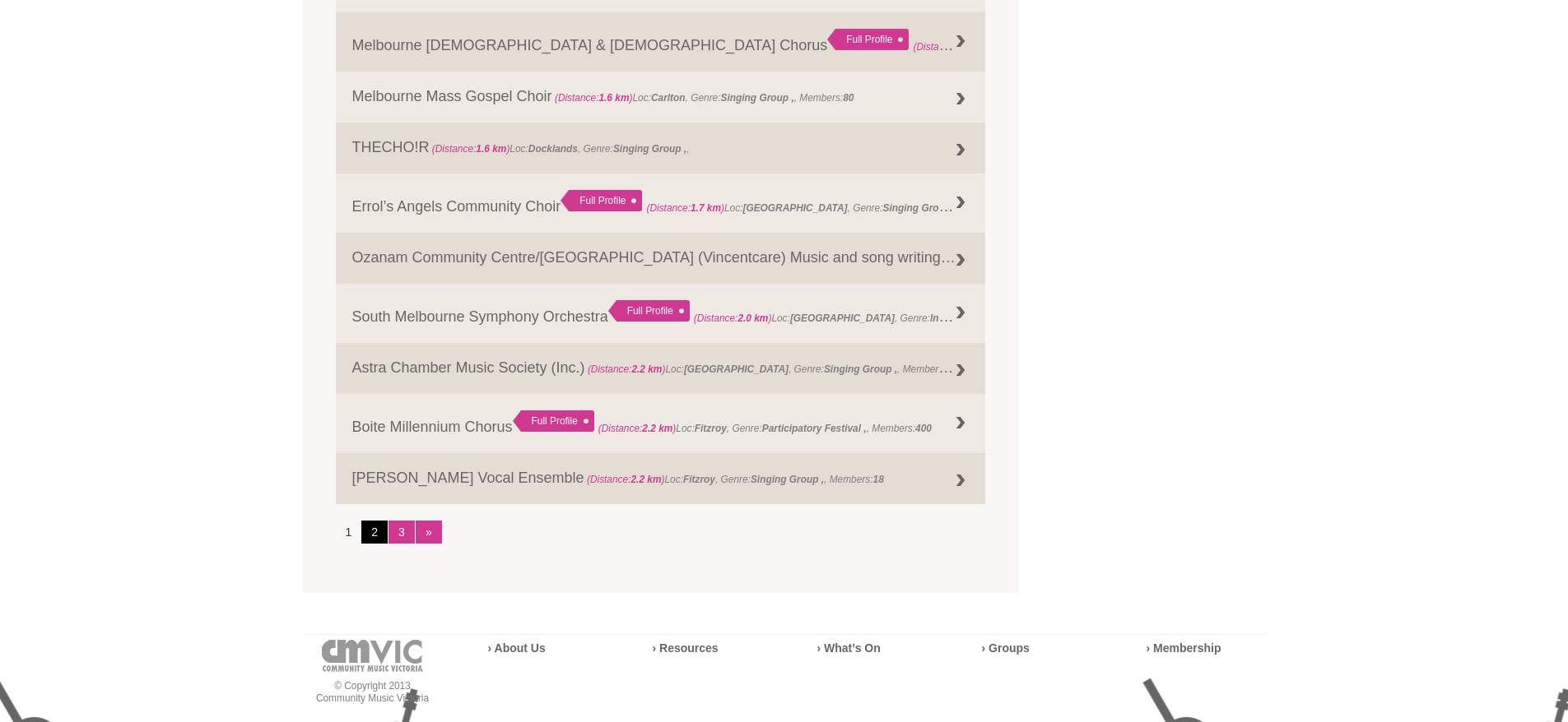
click at [376, 529] on link "2" at bounding box center [374, 532] width 26 height 23
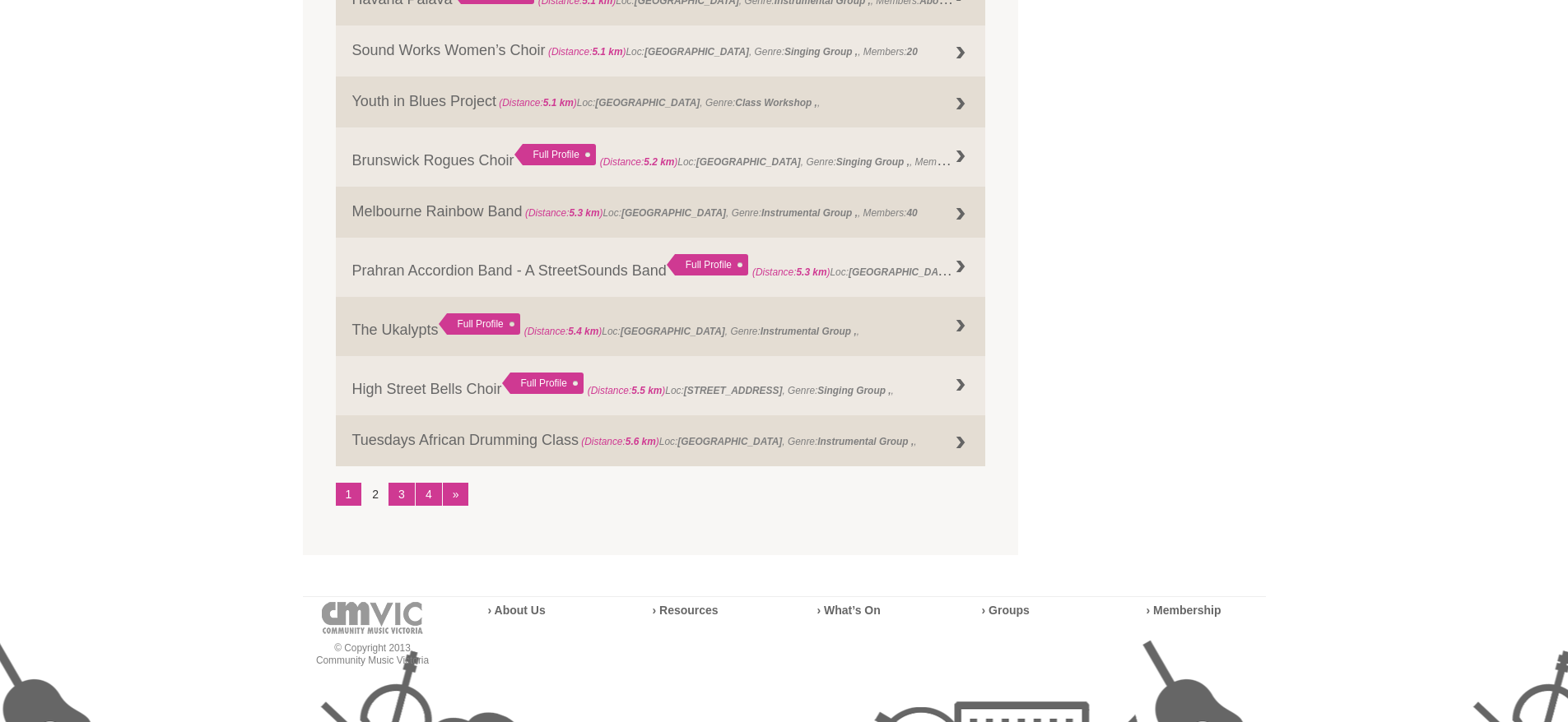
scroll to position [2047, 0]
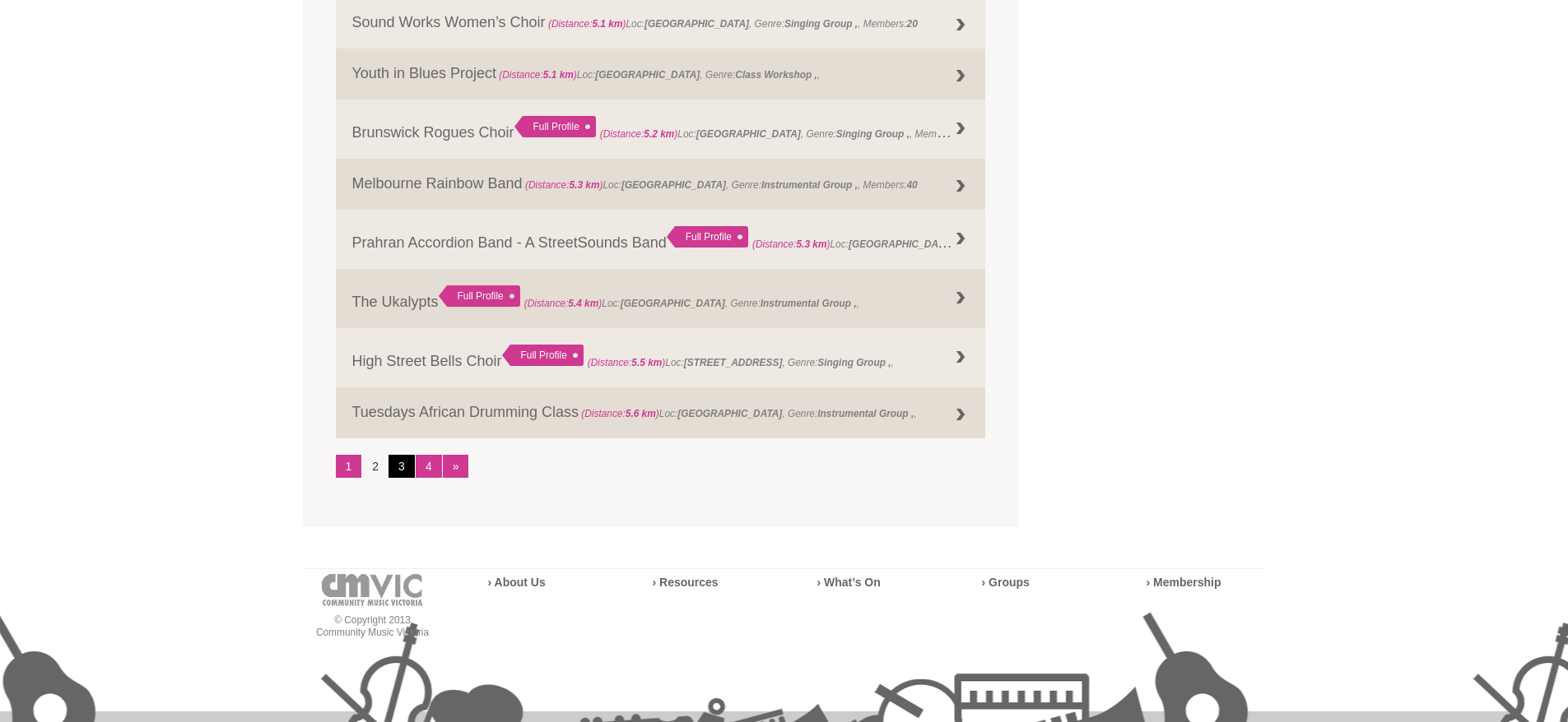
click at [395, 468] on link "3" at bounding box center [401, 466] width 26 height 23
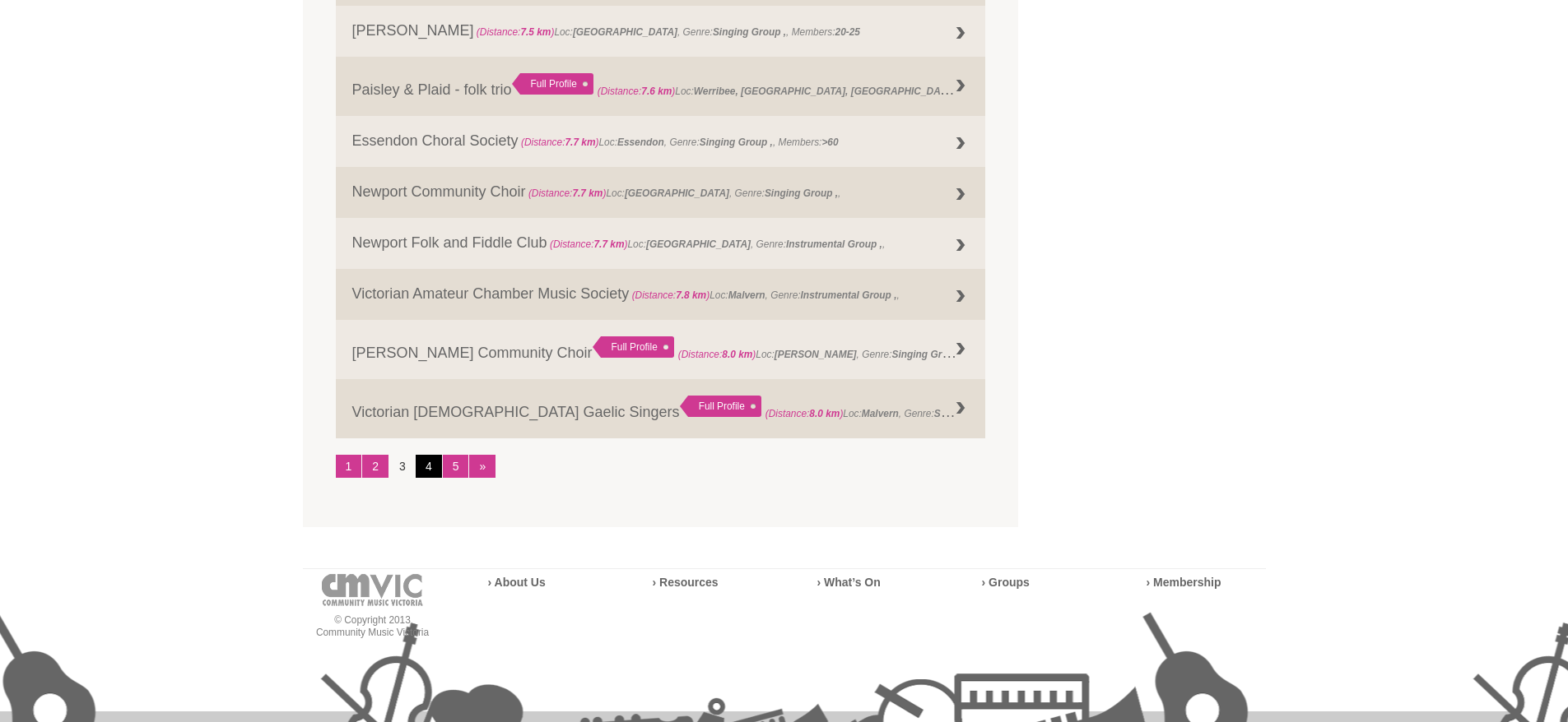
click at [436, 464] on link "4" at bounding box center [428, 466] width 26 height 23
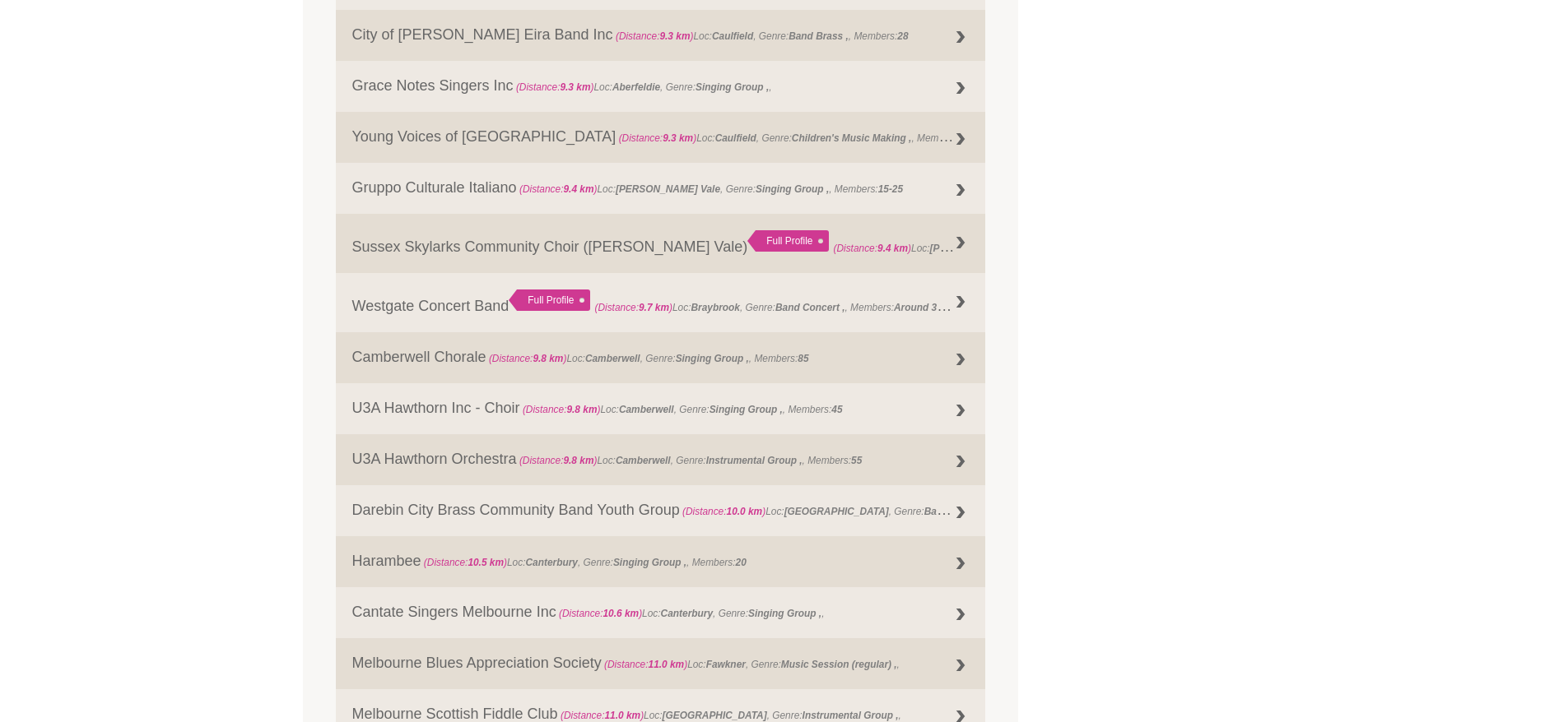
scroll to position [1553, 0]
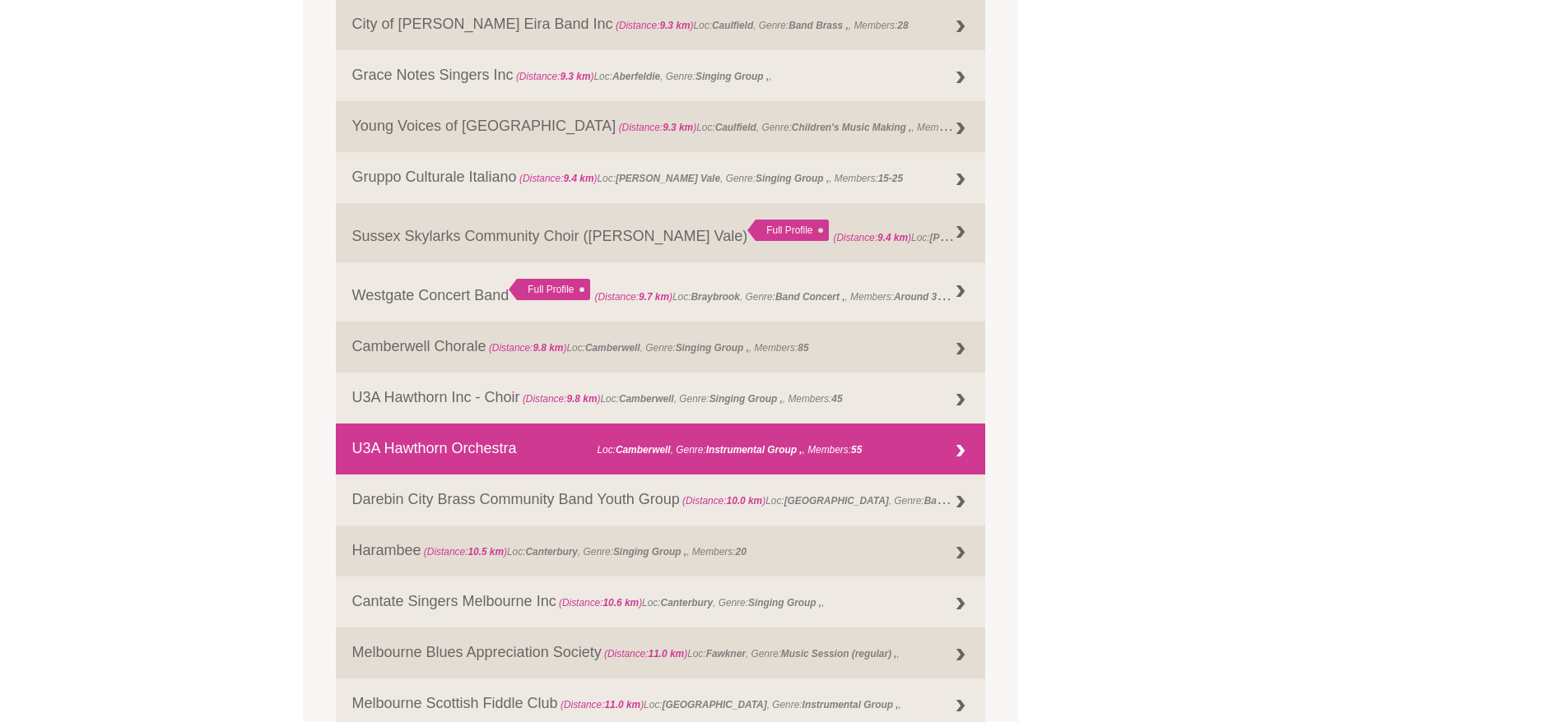
click at [658, 445] on strong "Camberwell" at bounding box center [643, 450] width 55 height 12
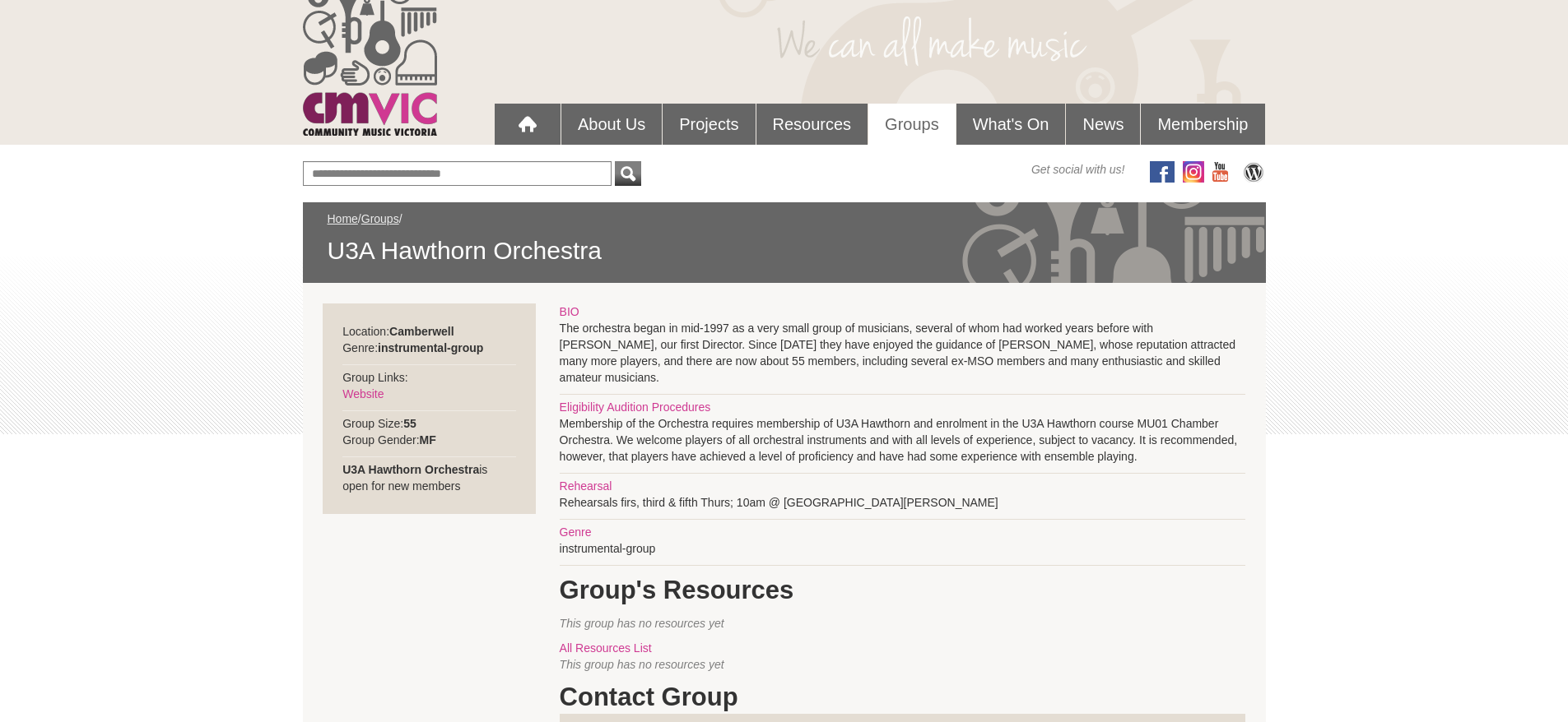
scroll to position [165, 0]
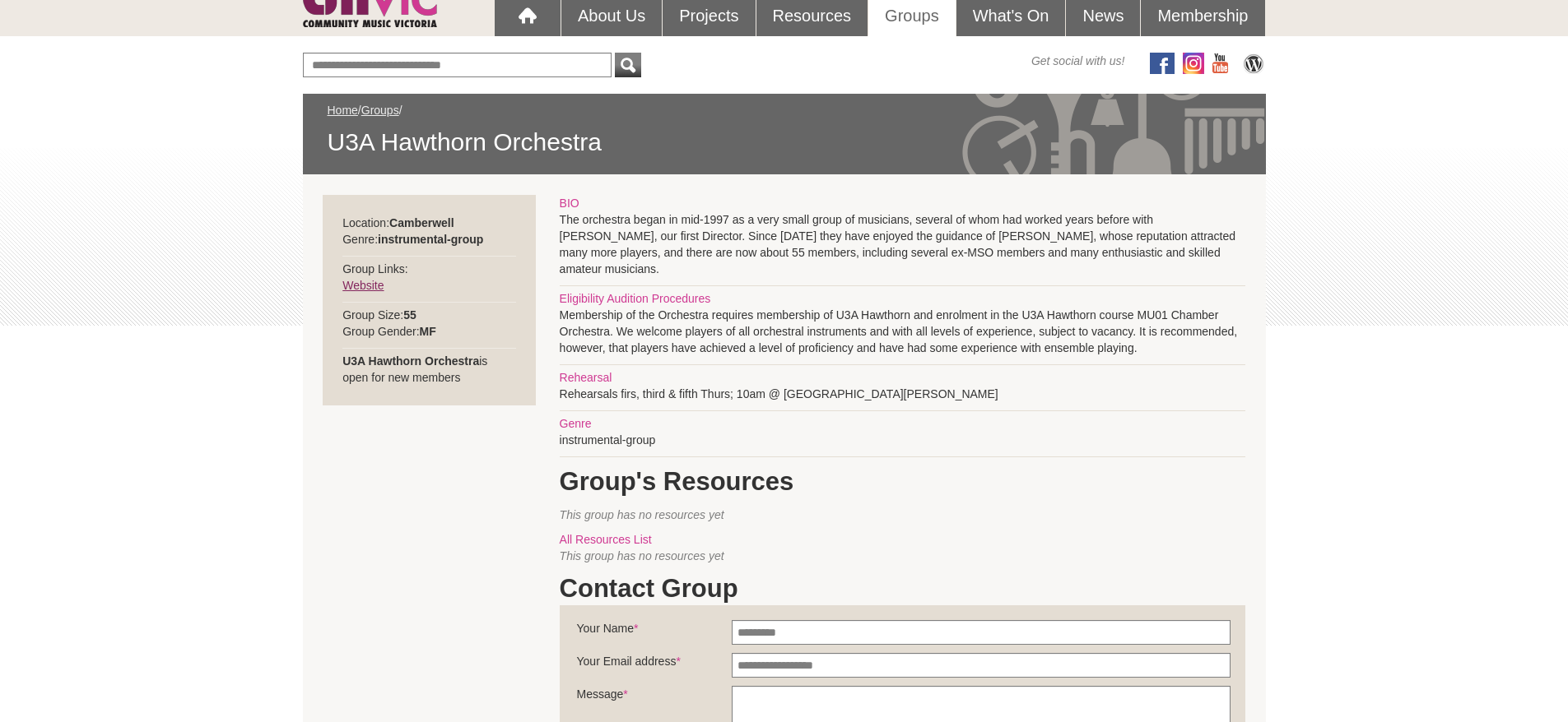
click at [371, 285] on link "Website" at bounding box center [362, 285] width 41 height 14
click at [361, 282] on link "Website" at bounding box center [362, 285] width 41 height 14
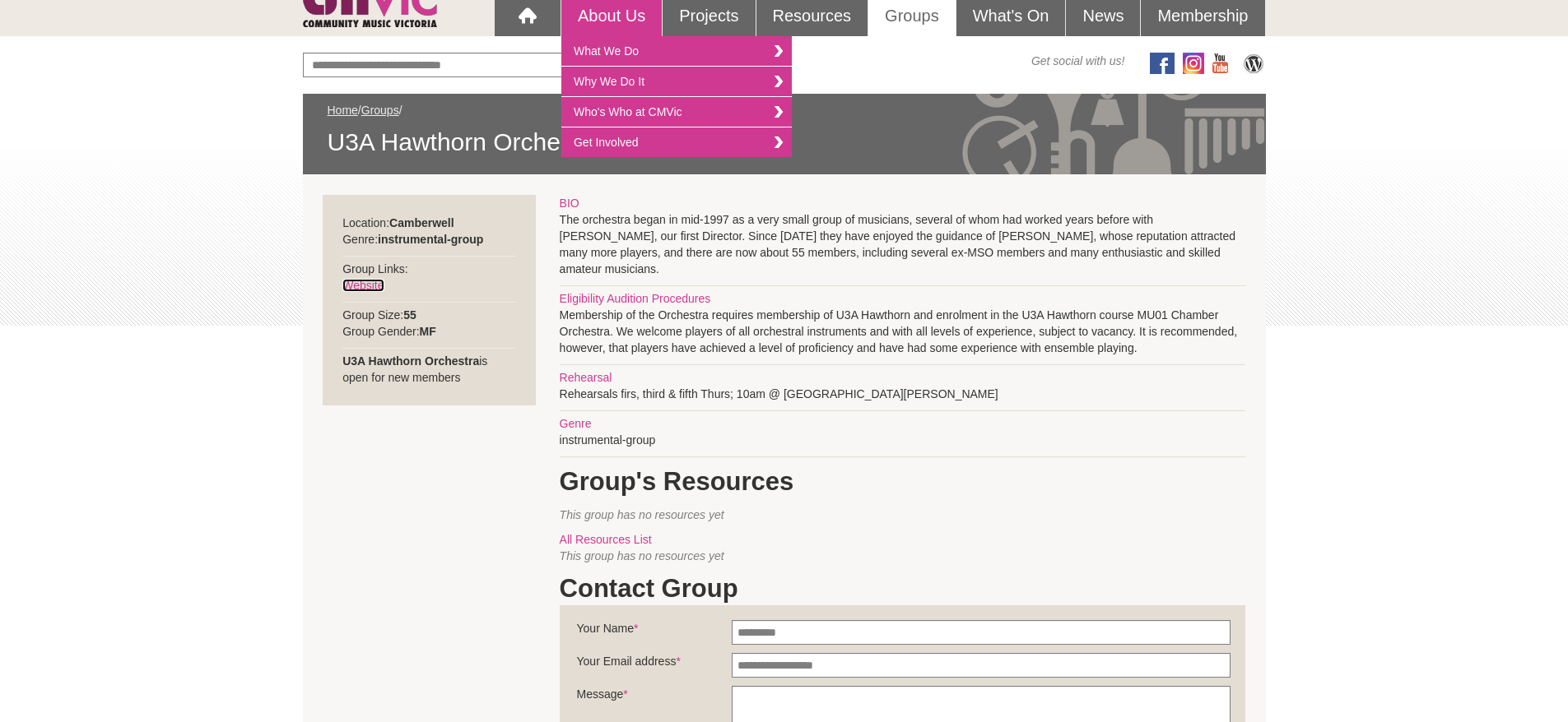
scroll to position [82, 0]
